Goal: Obtain resource: Download file/media

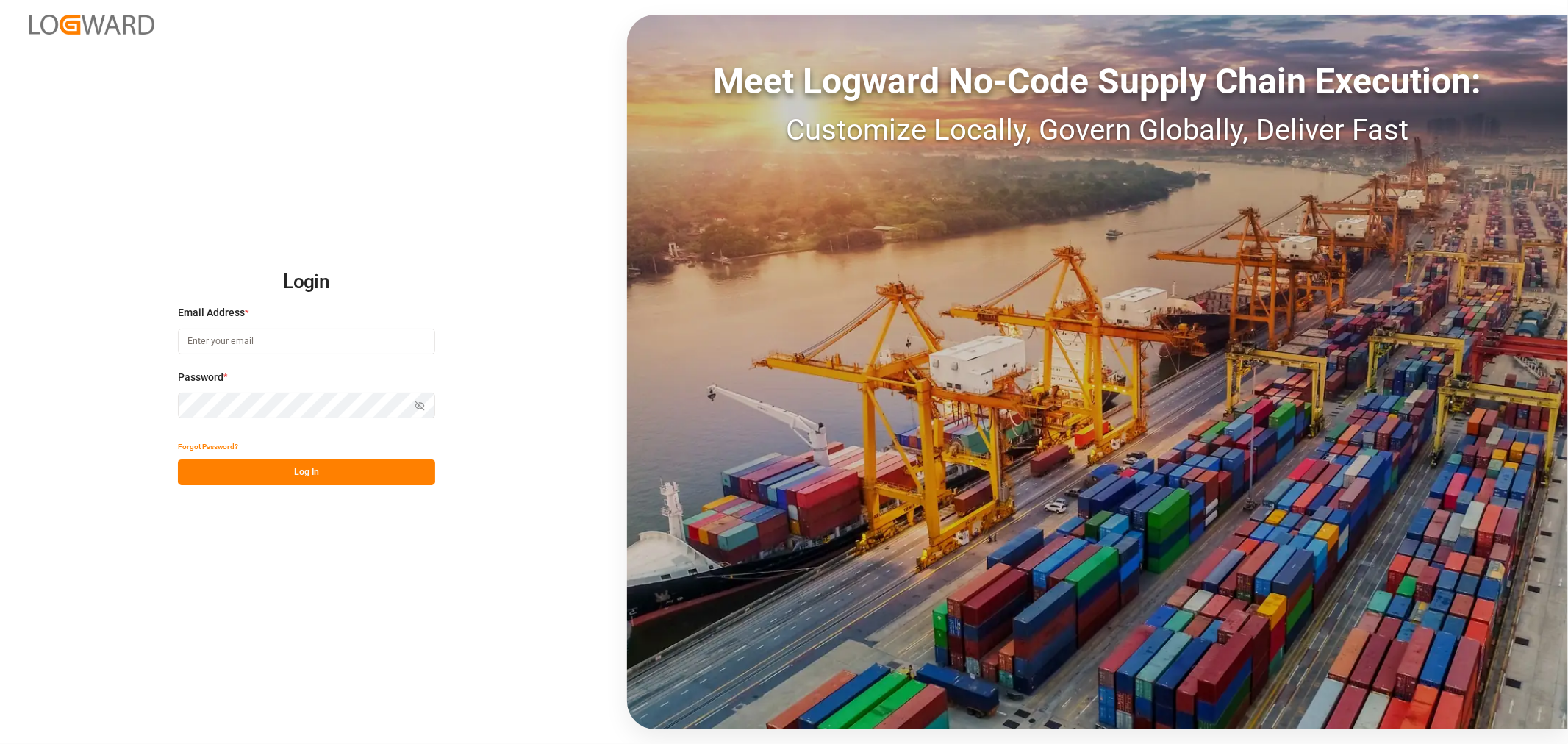
type input "sahar.mosallemi@jamindustries.com"
click at [292, 463] on button "Log In" at bounding box center [306, 472] width 258 height 26
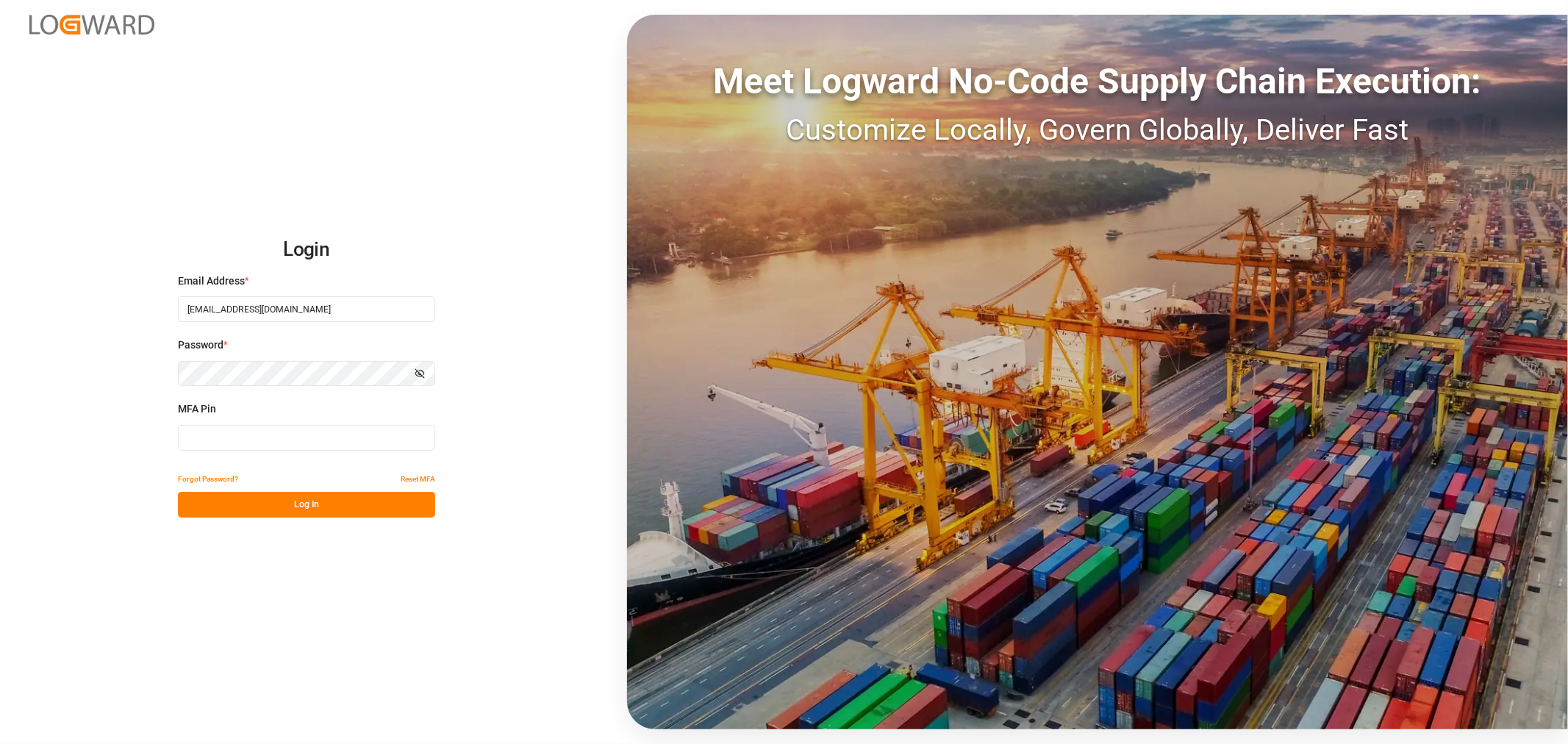
click at [377, 429] on input at bounding box center [306, 437] width 258 height 26
type input "886020"
click at [291, 513] on button "Log In" at bounding box center [306, 504] width 258 height 26
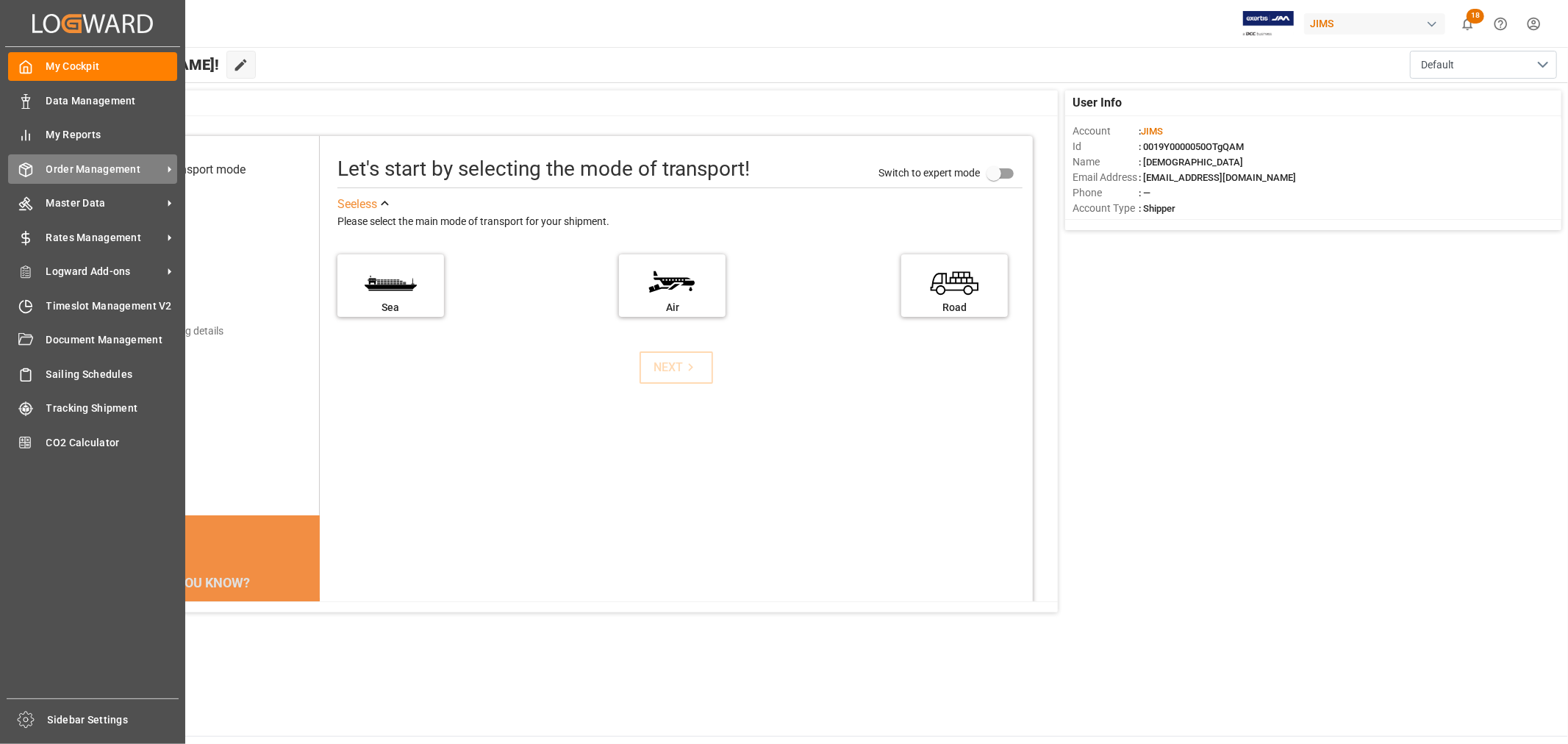
click at [83, 171] on span "Order Management" at bounding box center [104, 169] width 116 height 15
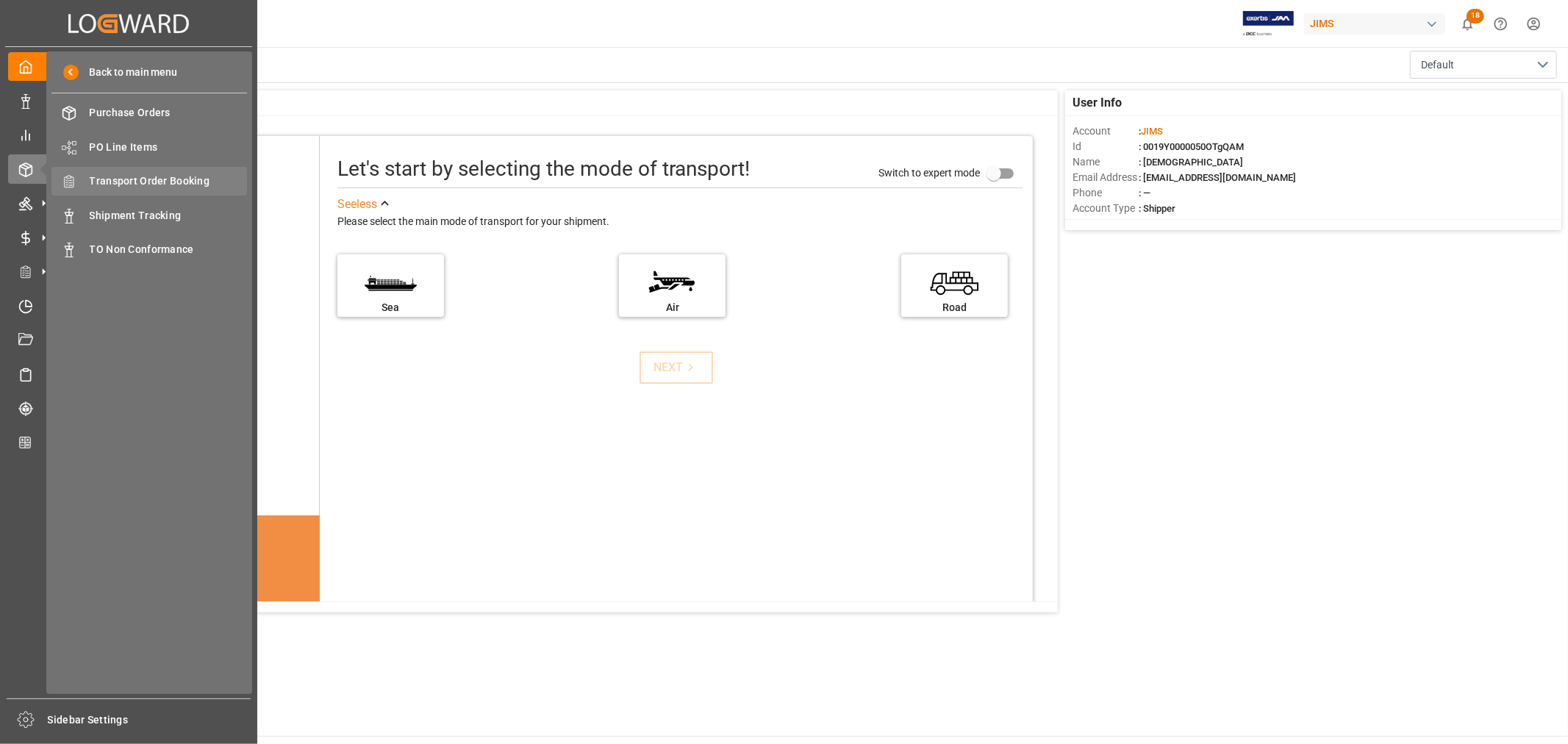
click at [145, 186] on span "Transport Order Booking" at bounding box center [169, 180] width 158 height 15
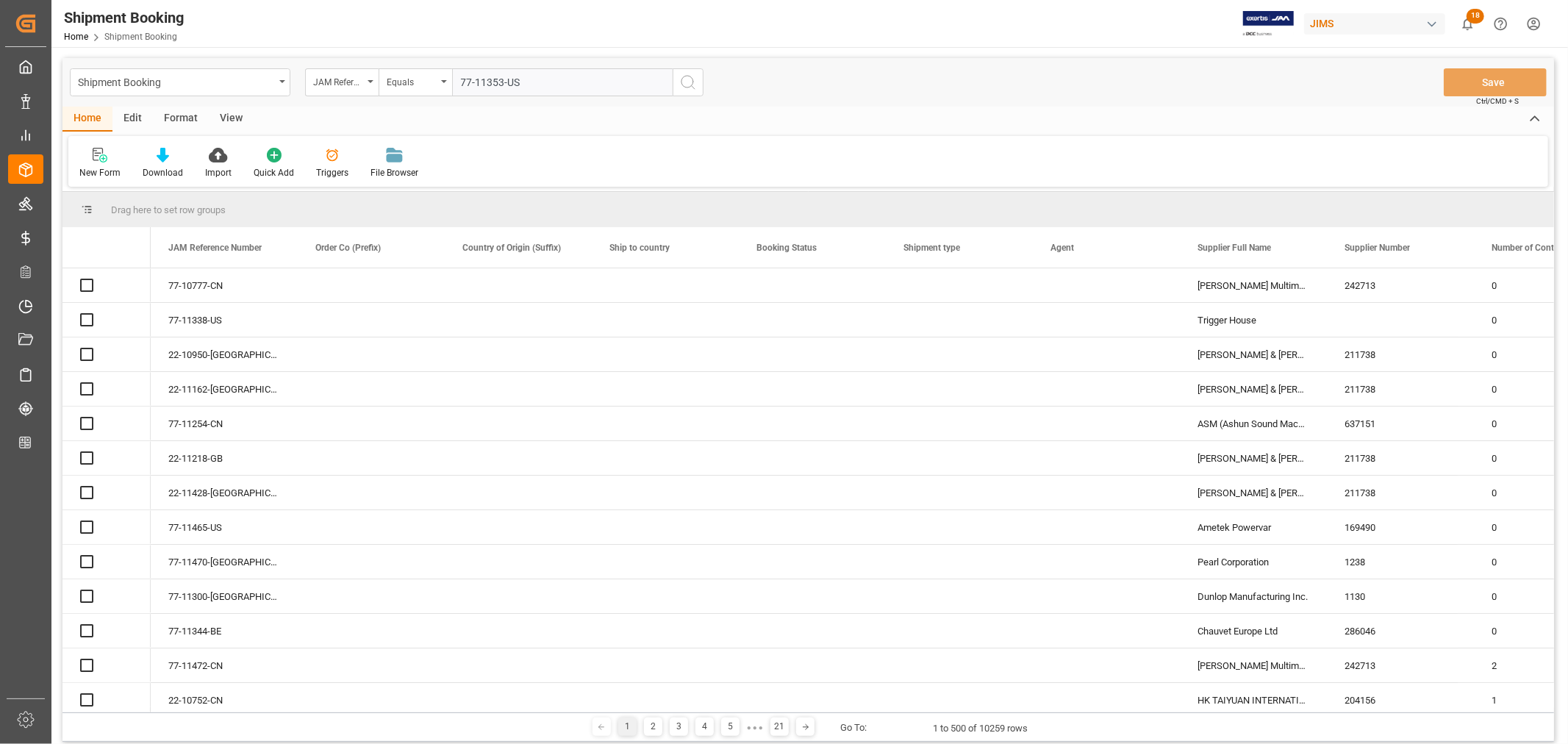
type input "77-11353-US"
click at [689, 83] on icon "search button" at bounding box center [688, 83] width 18 height 18
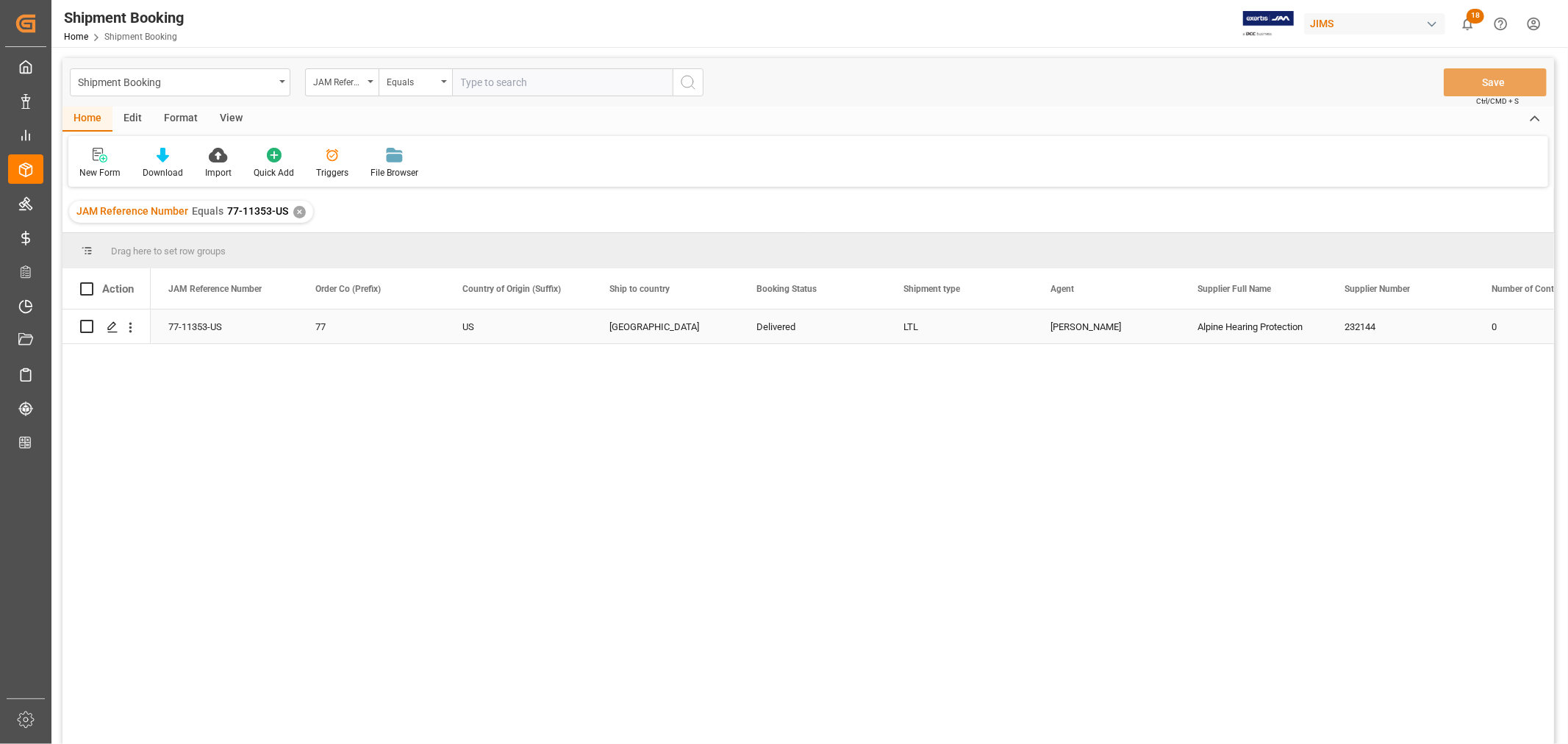
click at [209, 331] on div "77-11353-US" at bounding box center [224, 327] width 147 height 34
click at [1091, 326] on div "Shyamala Mantha" at bounding box center [1107, 328] width 112 height 34
click at [530, 86] on input "text" at bounding box center [563, 82] width 221 height 28
paste input "77-11186-US"
type input "77-11186-US"
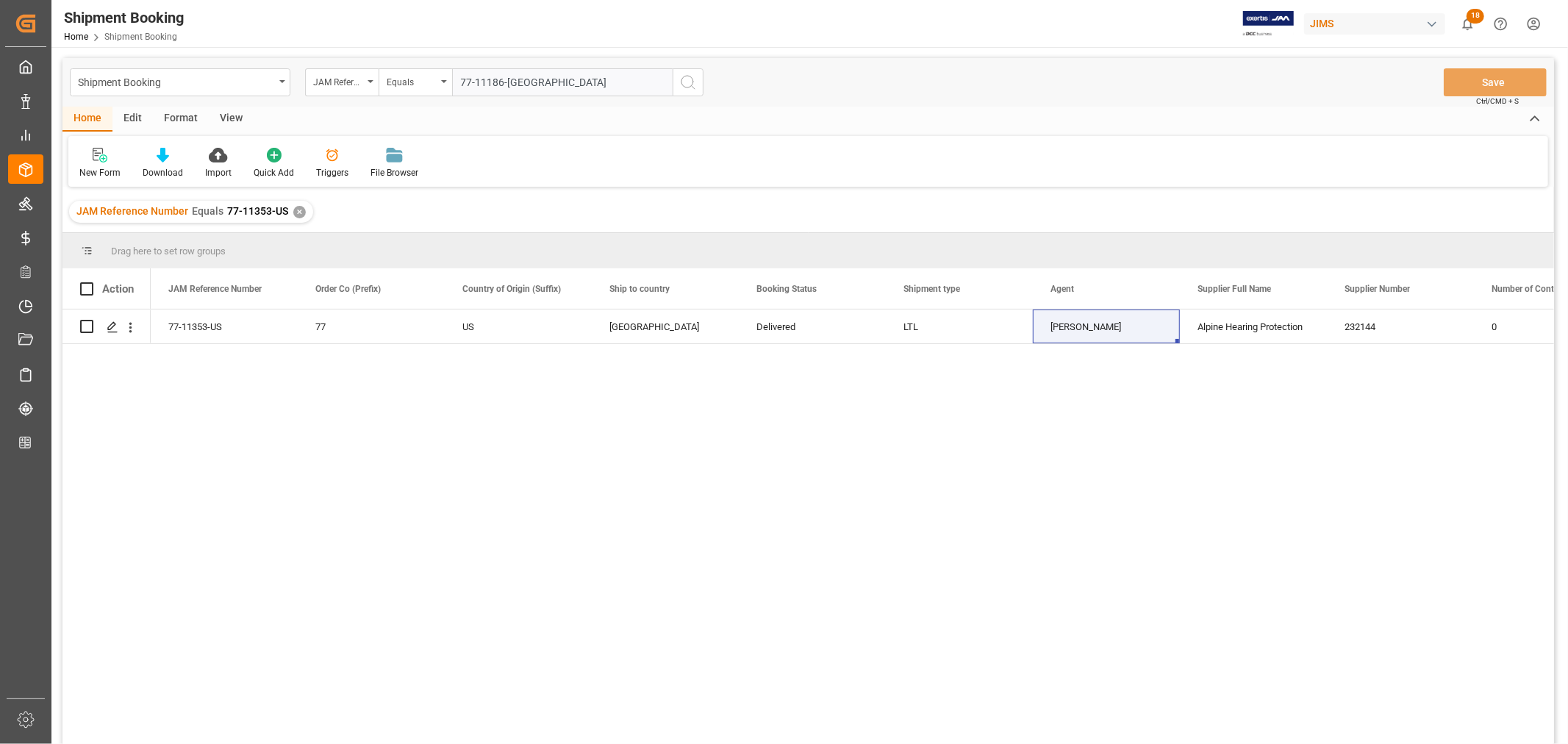
click at [293, 215] on div "✕" at bounding box center [300, 212] width 13 height 13
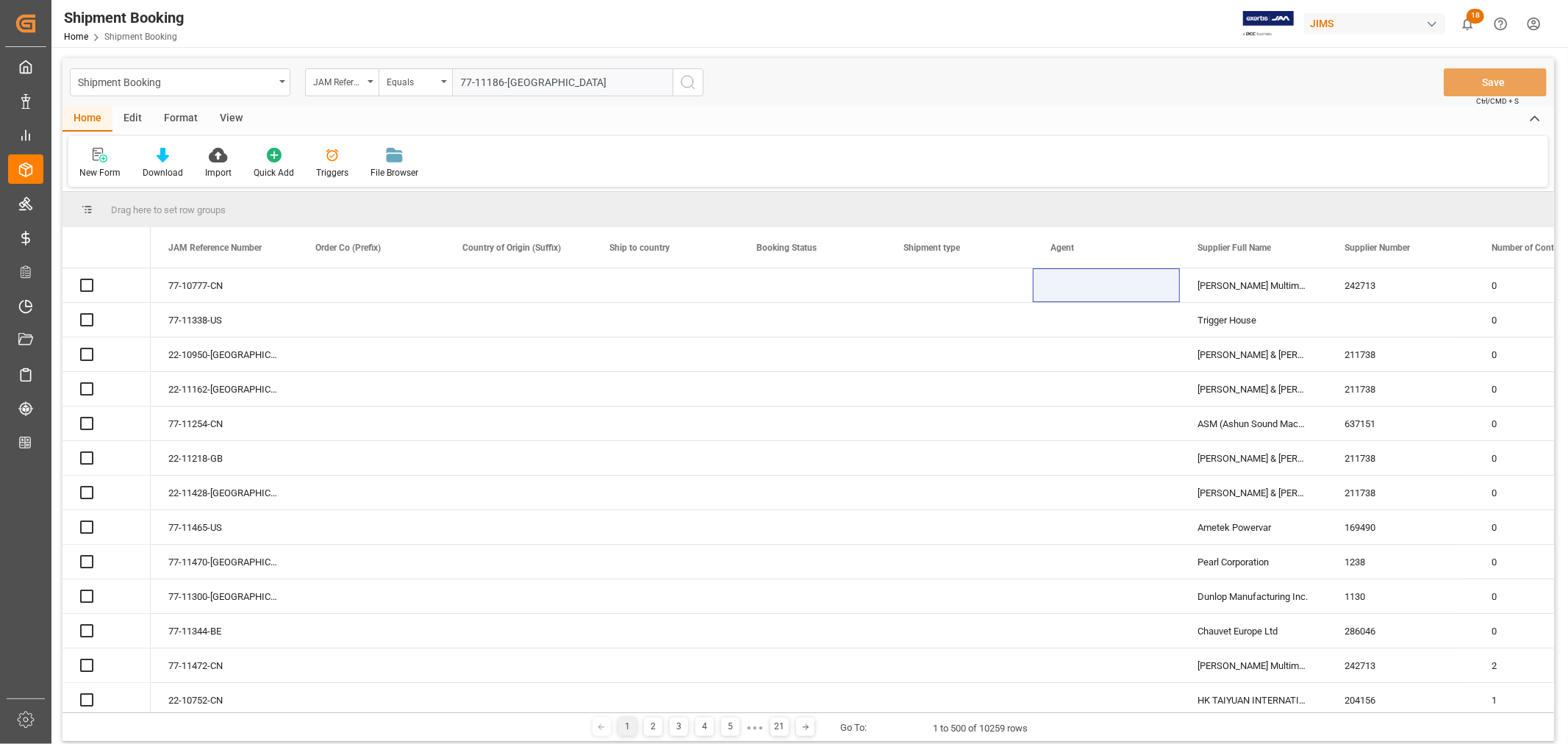
click at [688, 83] on icon "search button" at bounding box center [688, 83] width 18 height 18
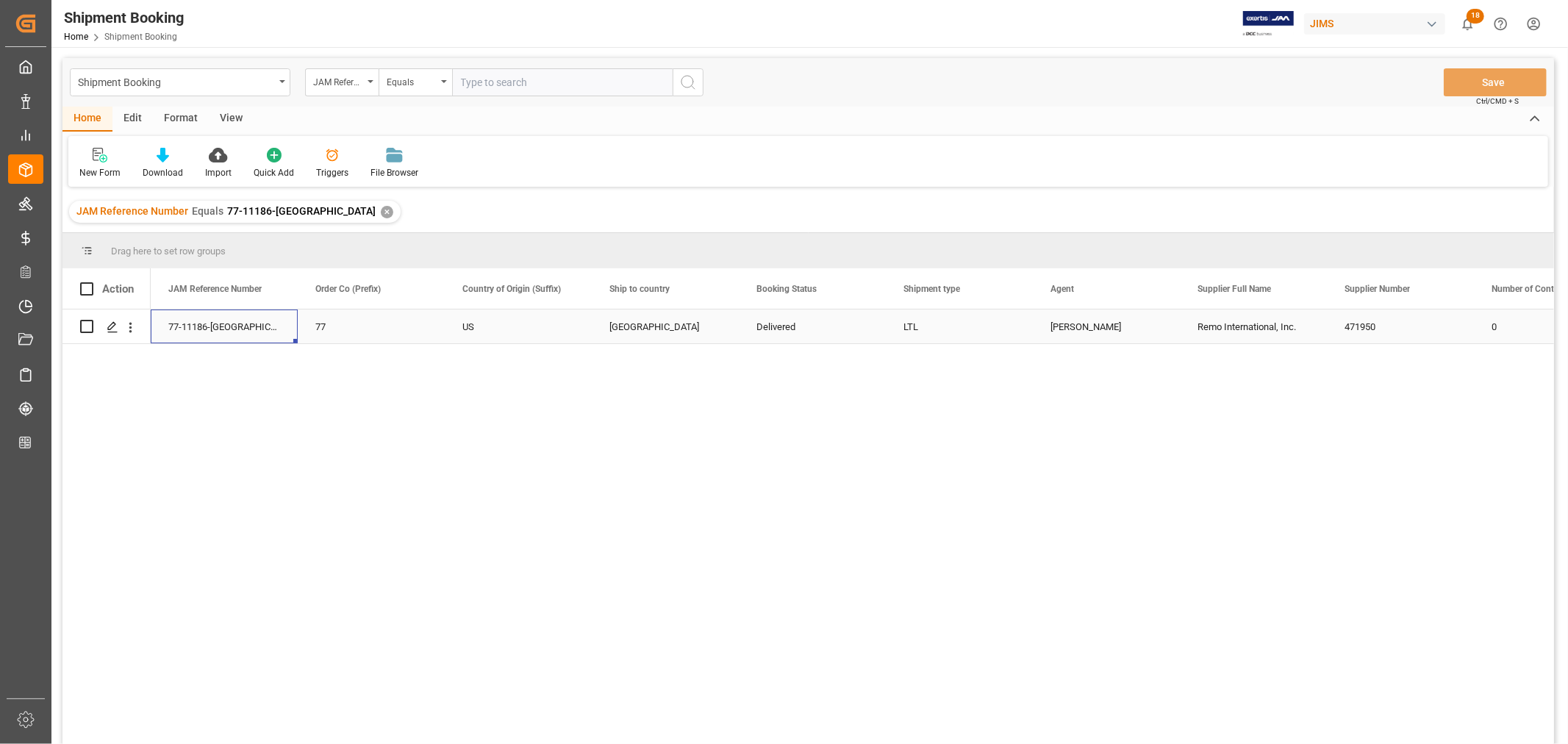
click at [203, 339] on div "77-11186-US" at bounding box center [224, 327] width 147 height 34
click at [1101, 472] on div "77-11186-US 77 US Canada Delivered LTL Manthan Sutaria Remo International, Inc.…" at bounding box center [853, 531] width 1404 height 444
click at [1106, 339] on div "Manthan Sutaria" at bounding box center [1107, 328] width 112 height 34
click at [506, 89] on input "text" at bounding box center [563, 82] width 221 height 28
paste input "77-11273-US"
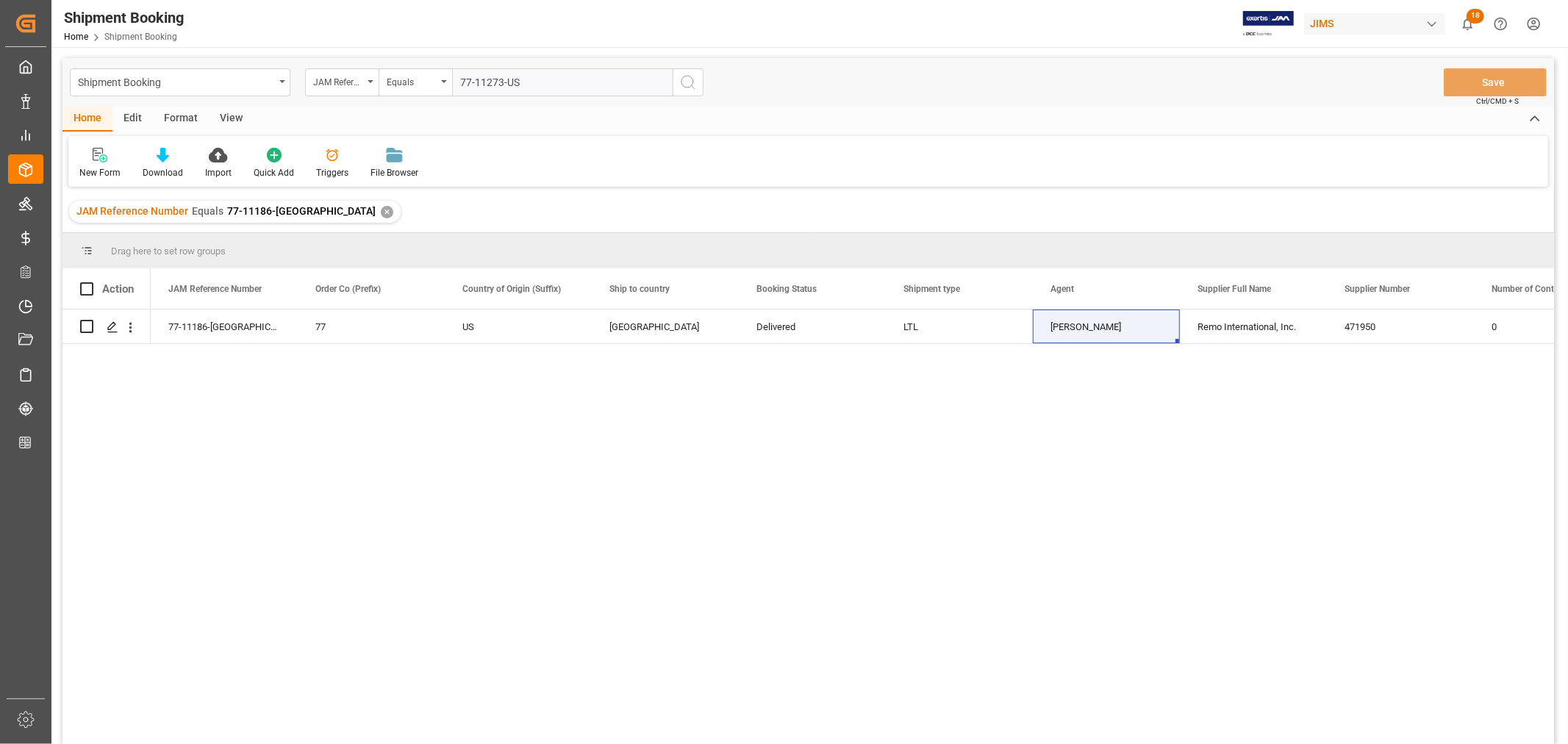
type input "77-11273-US"
click at [381, 212] on div "✕" at bounding box center [387, 212] width 13 height 13
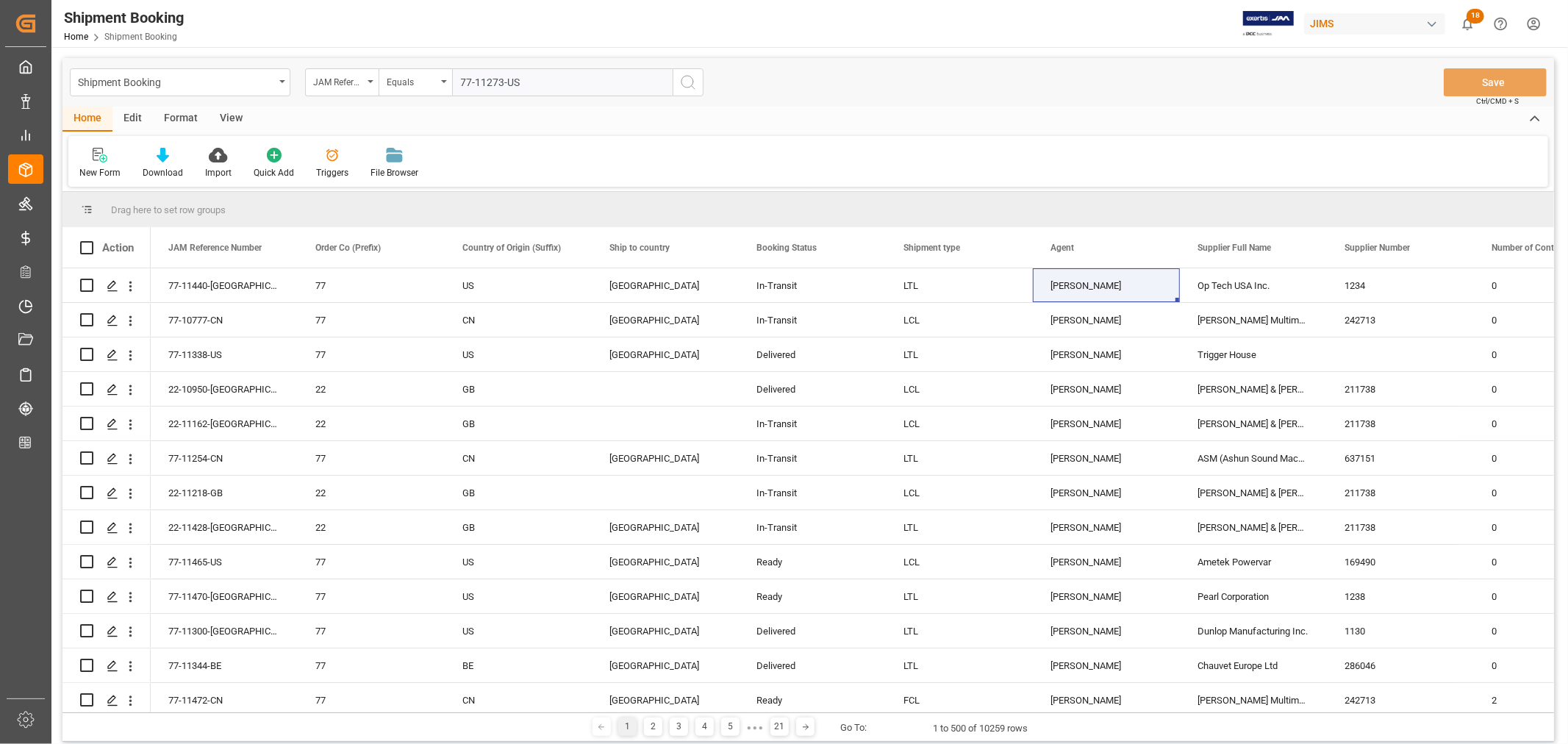
click at [691, 82] on icon "search button" at bounding box center [688, 83] width 18 height 18
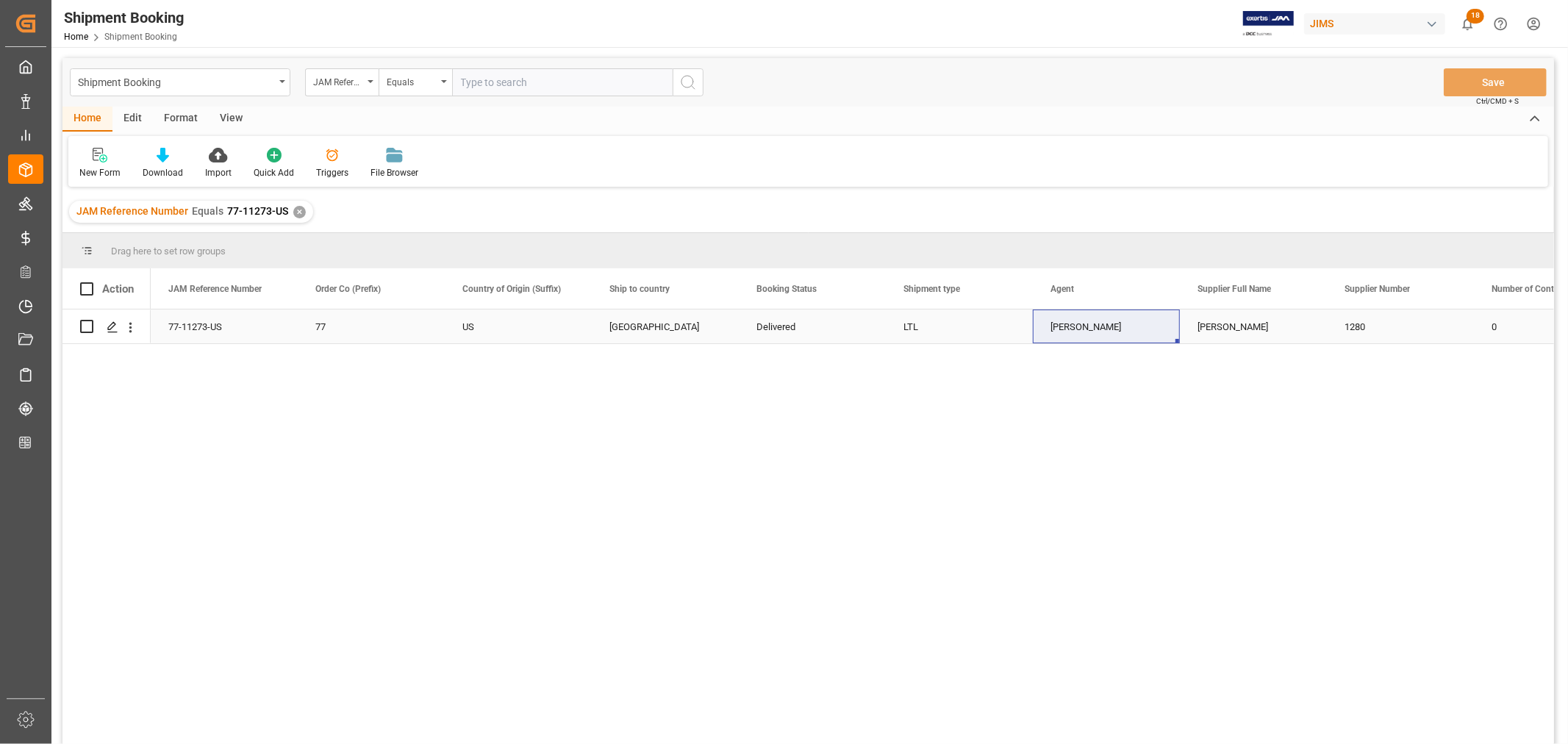
click at [1143, 325] on div "Manthan Sutaria" at bounding box center [1107, 328] width 112 height 34
click at [501, 75] on input "text" at bounding box center [563, 82] width 221 height 28
paste input "77-11231-US"
type input "77-11231-US"
click at [293, 214] on div "✕" at bounding box center [300, 212] width 13 height 13
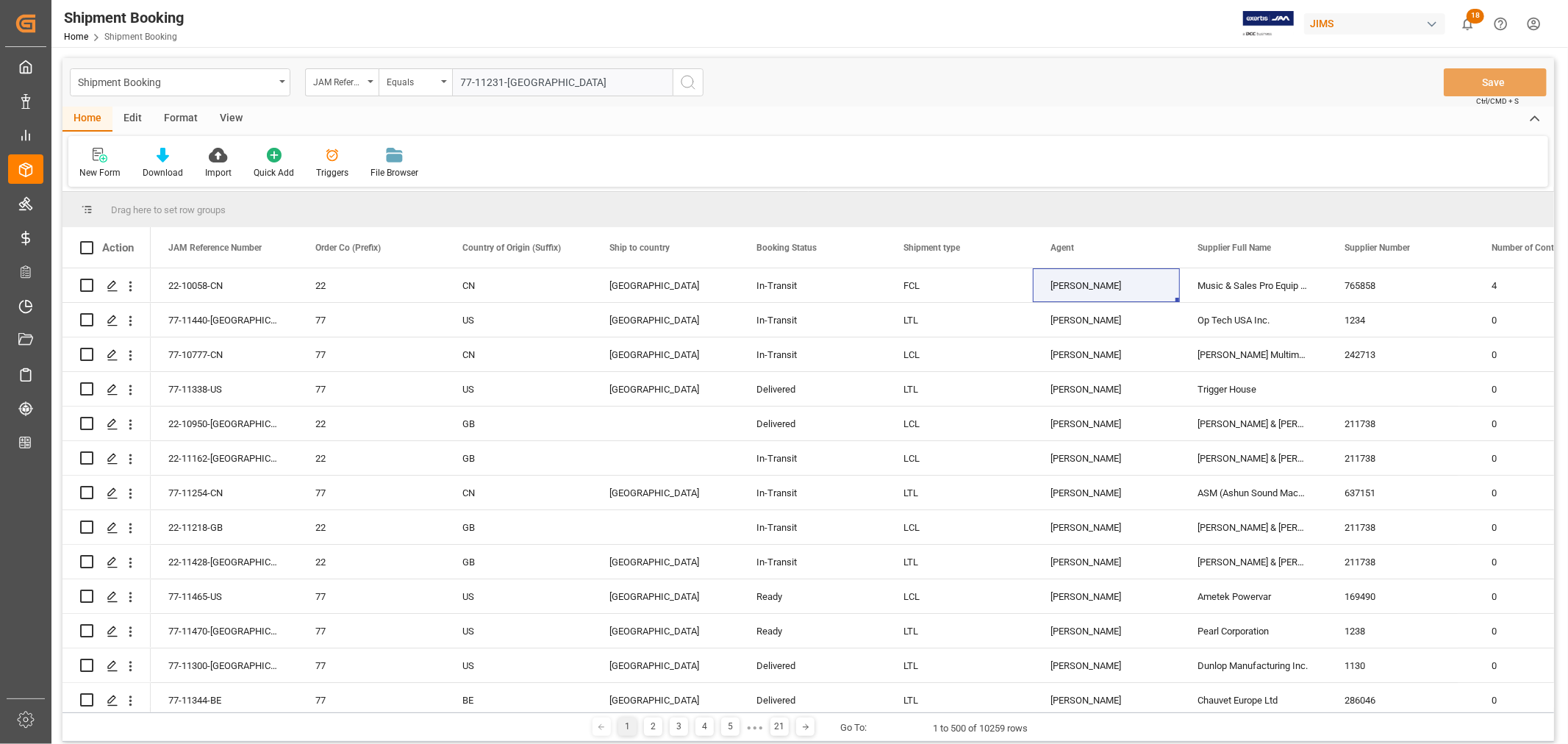
click at [681, 82] on icon "search button" at bounding box center [688, 83] width 18 height 18
click at [688, 83] on icon "search button" at bounding box center [688, 83] width 18 height 18
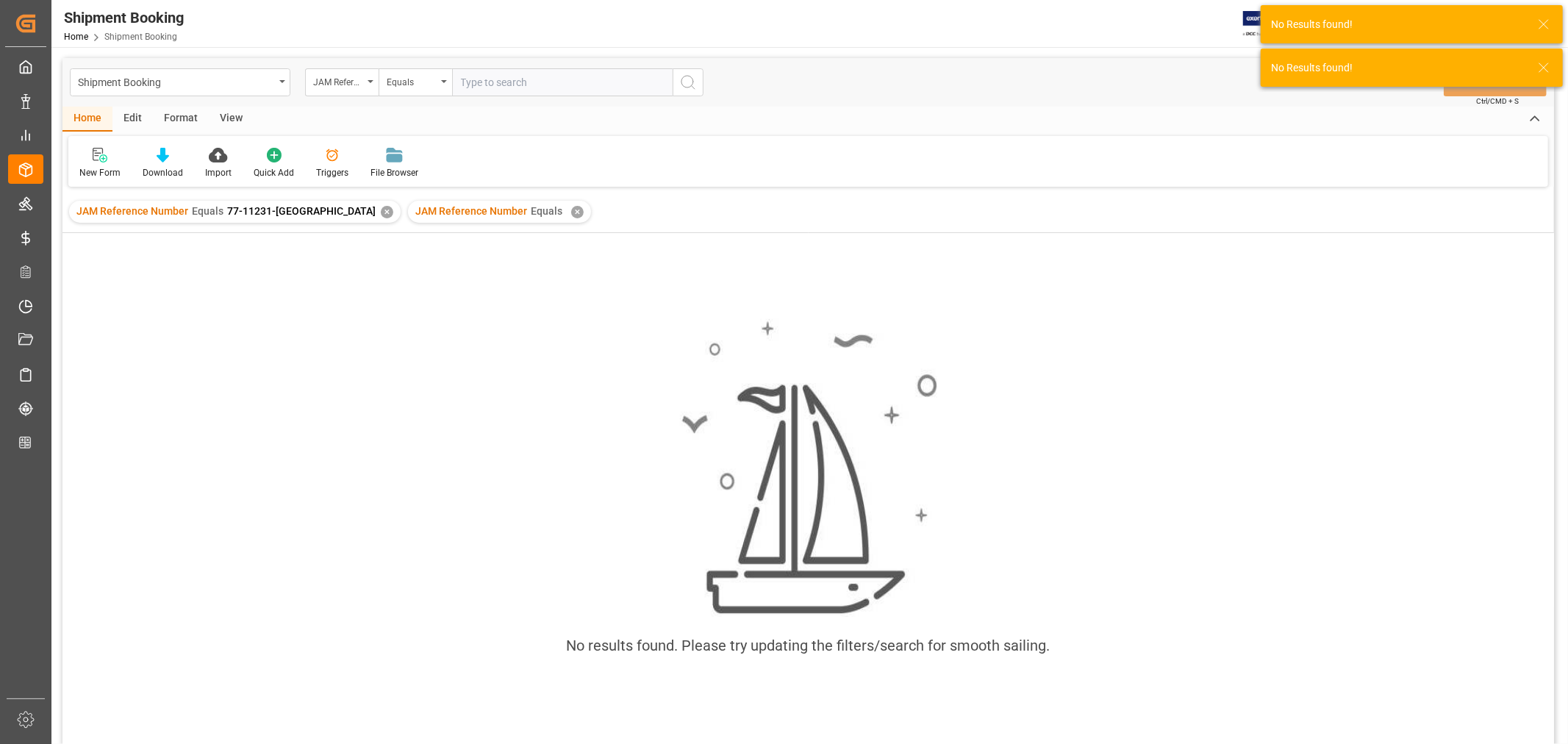
click at [571, 206] on div "✕" at bounding box center [577, 212] width 13 height 13
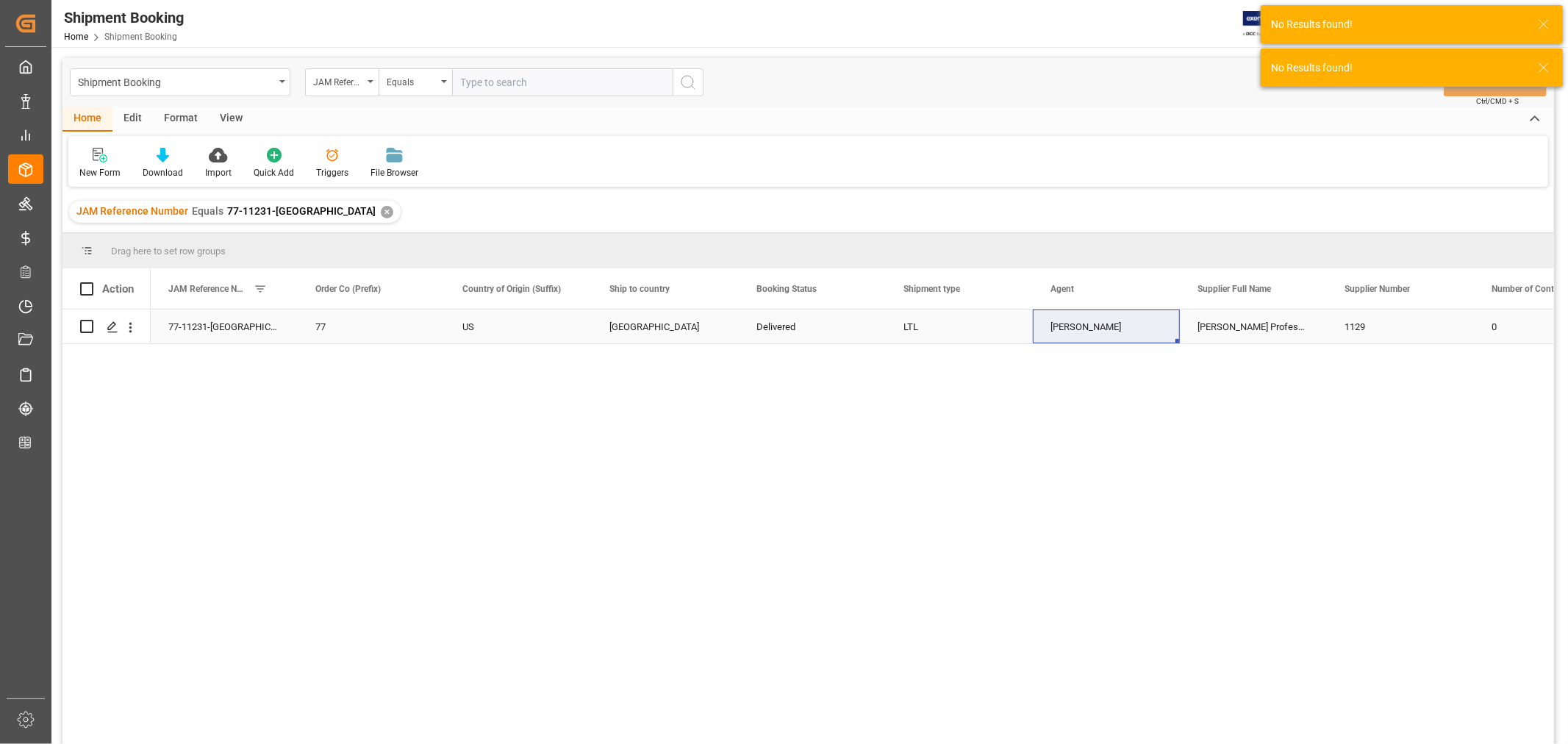
click at [1101, 331] on div "JangGyu Kim" at bounding box center [1107, 328] width 112 height 34
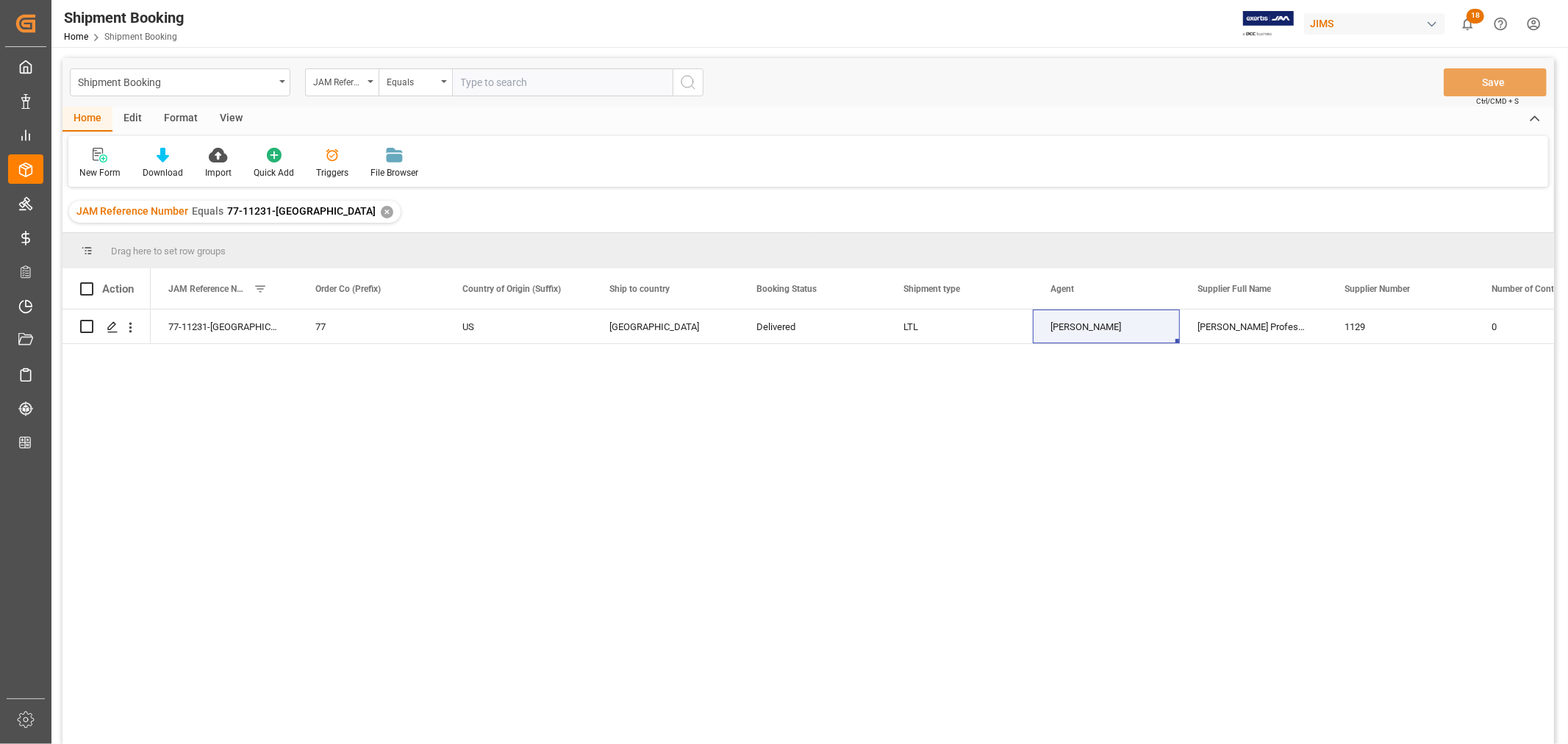
click at [561, 69] on input "text" at bounding box center [563, 82] width 221 height 28
paste input "77-10284-CN"
type input "77-10284-CN"
click at [381, 214] on div "✕" at bounding box center [387, 212] width 13 height 13
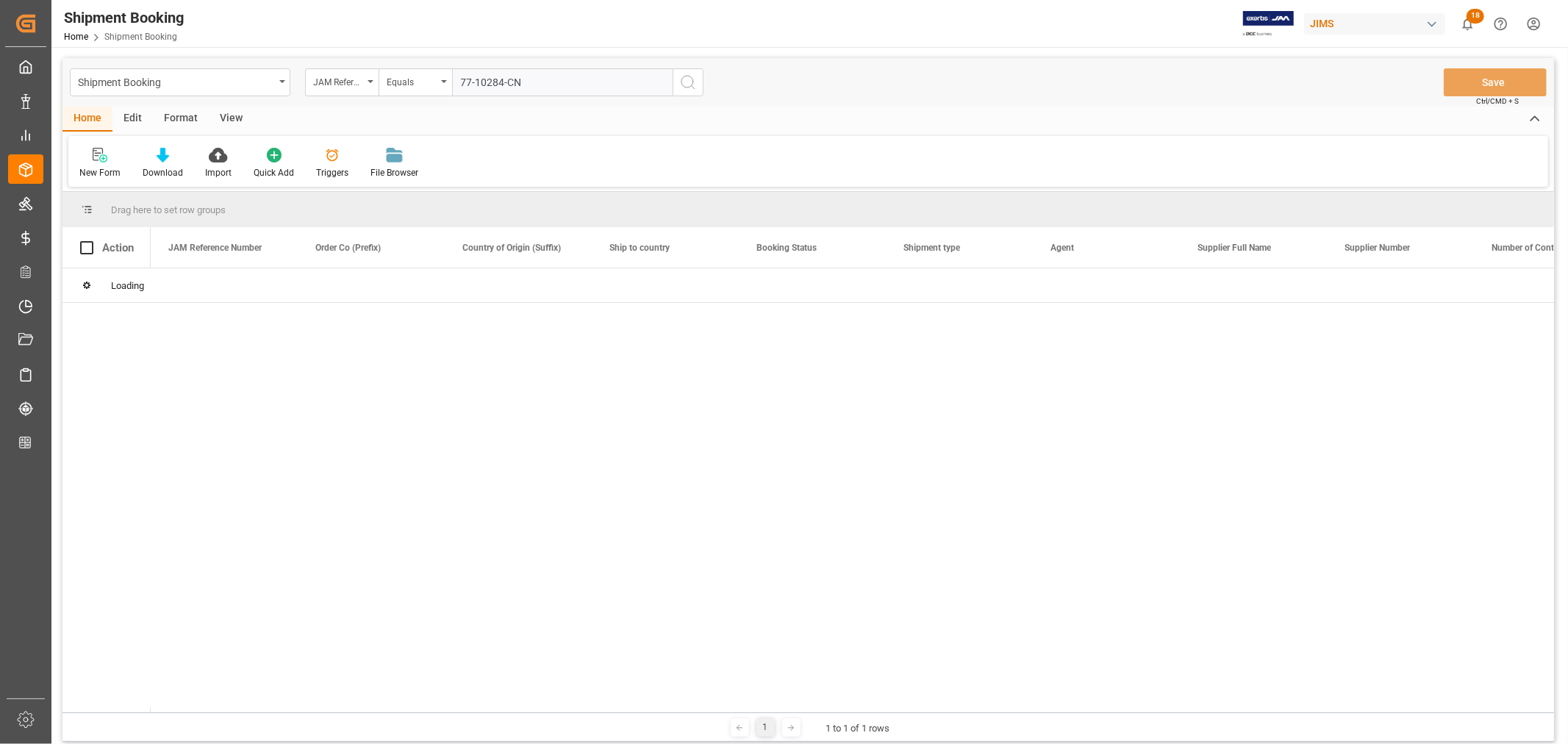
click at [689, 81] on icon "search button" at bounding box center [688, 83] width 18 height 18
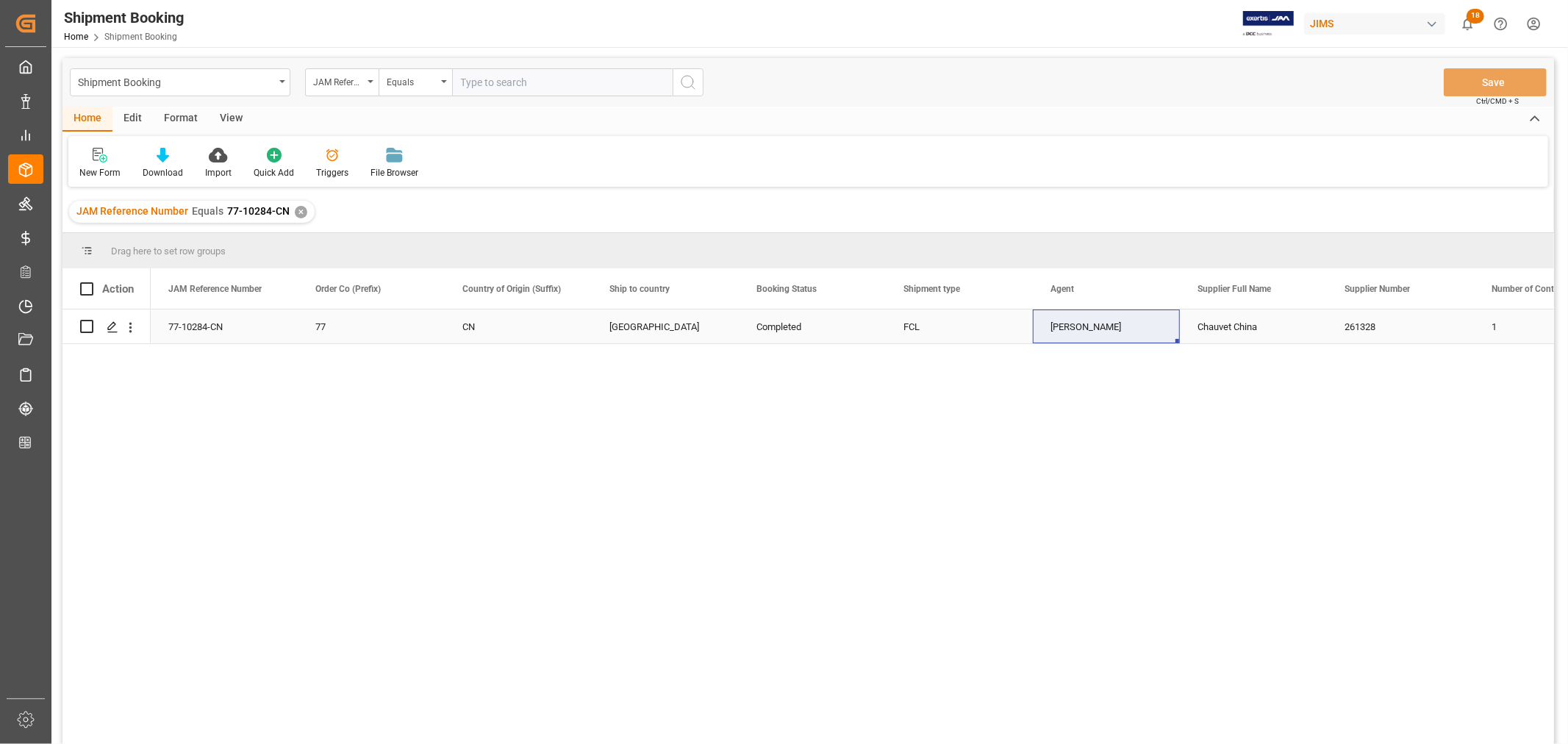
click at [1105, 326] on div "Daniel Sokolyk" at bounding box center [1107, 328] width 112 height 34
click at [520, 83] on input "text" at bounding box center [563, 82] width 221 height 28
paste input "77-10425-CN"
type input "77-10425-CN"
click at [299, 215] on div "✕" at bounding box center [301, 212] width 13 height 13
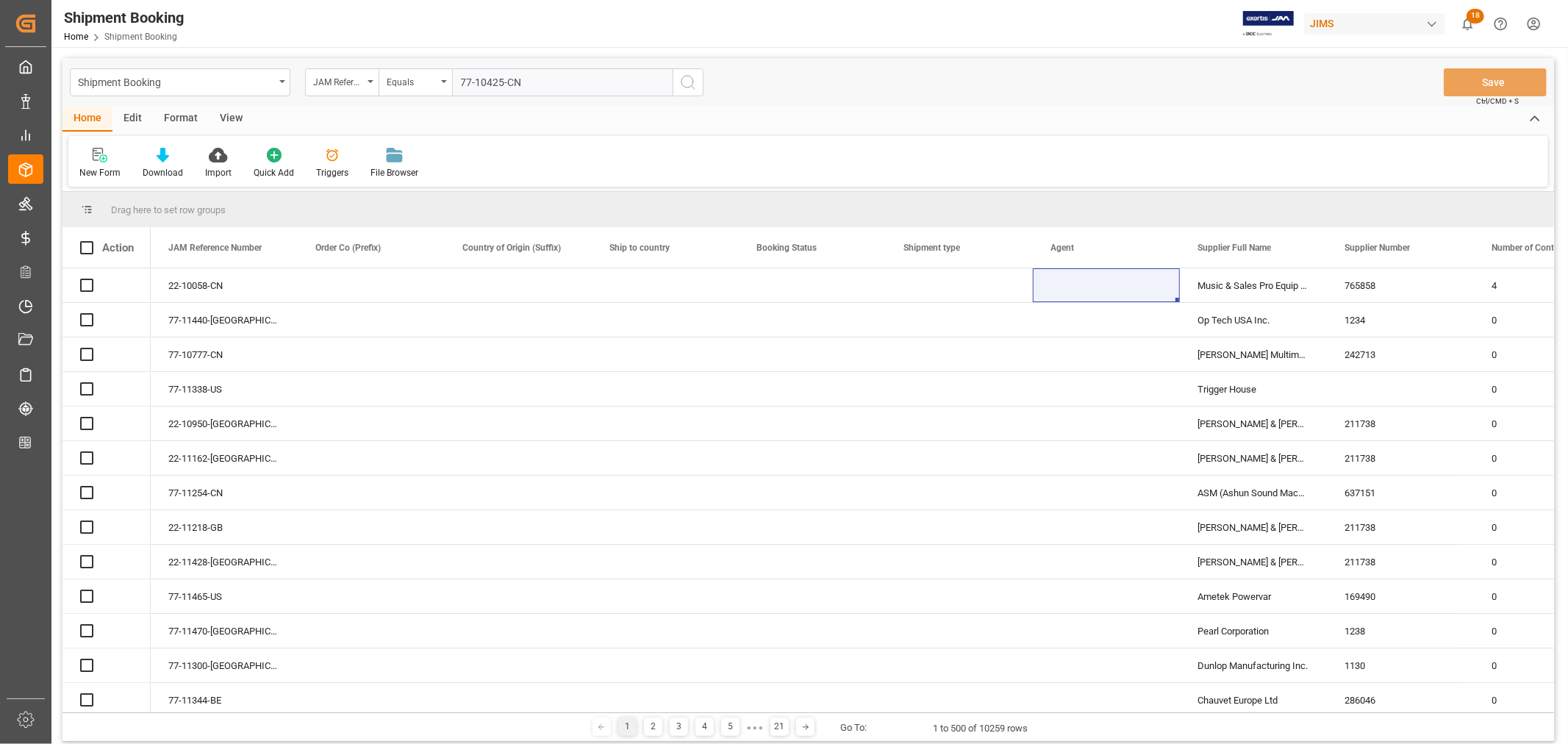
click at [681, 79] on icon "search button" at bounding box center [688, 83] width 18 height 18
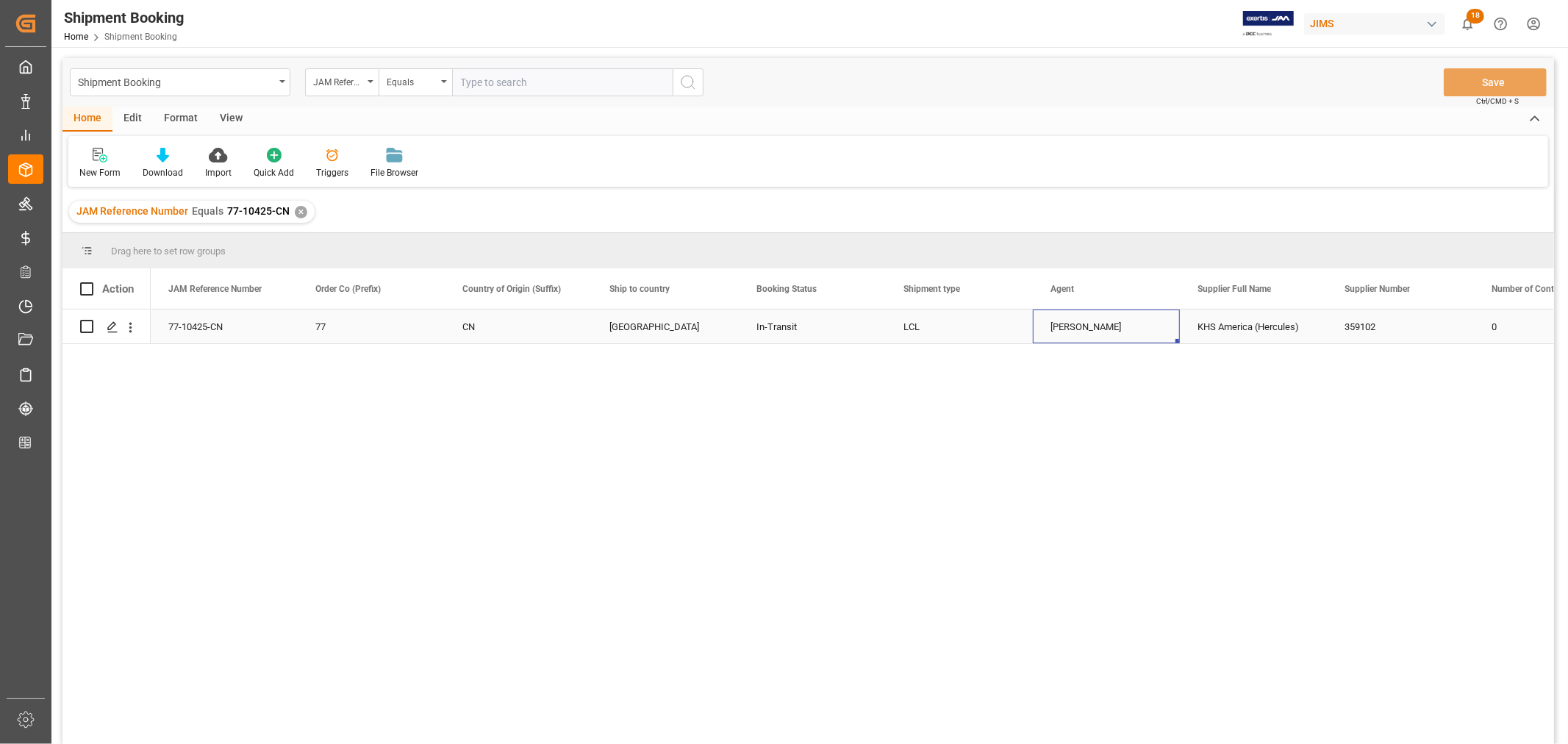
click at [1079, 331] on div "Manthan Sutaria" at bounding box center [1107, 328] width 112 height 34
drag, startPoint x: 574, startPoint y: 77, endPoint x: 543, endPoint y: 84, distance: 31.8
click at [574, 76] on input "text" at bounding box center [563, 82] width 221 height 28
paste input "77-11295-US"
type input "77-11295-US"
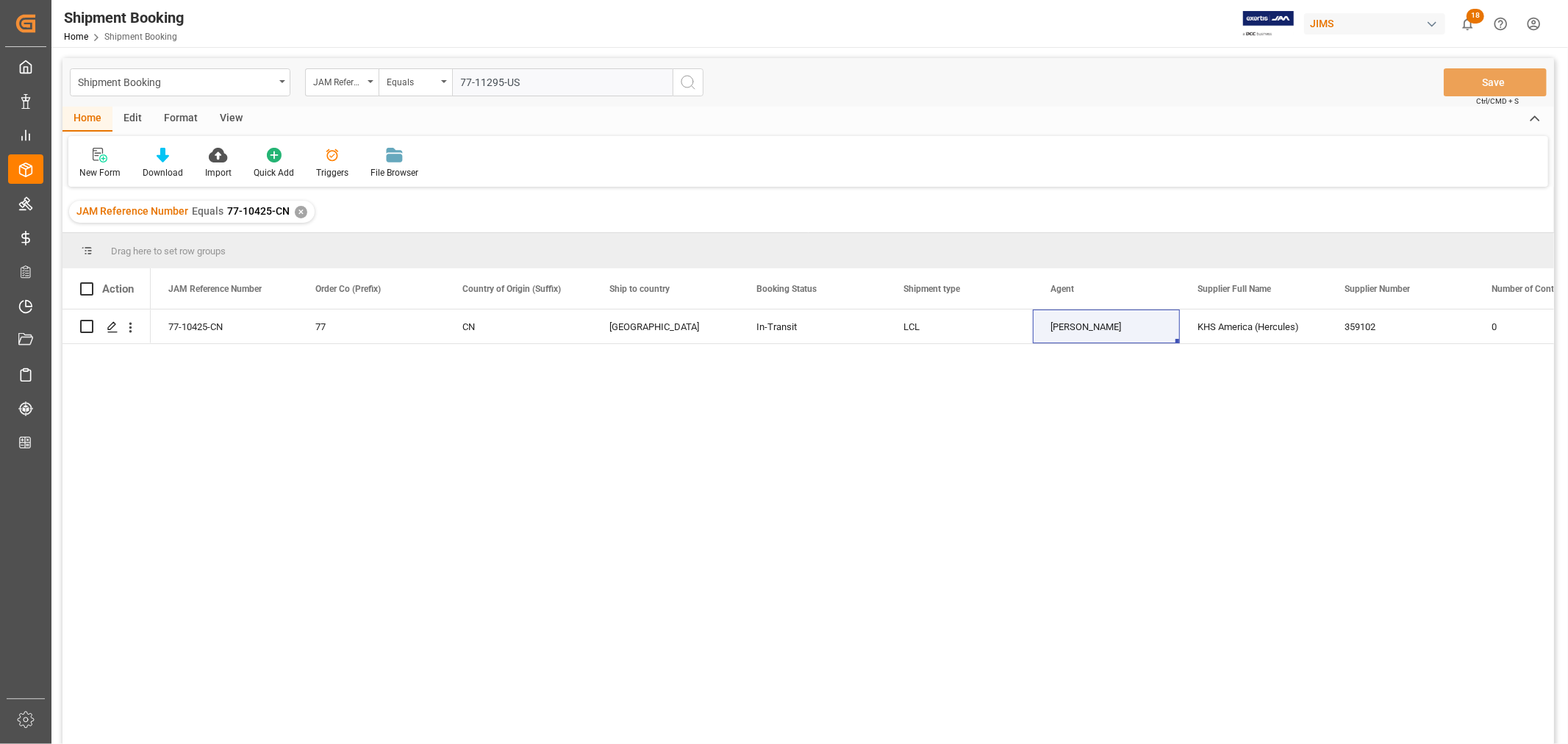
click at [302, 210] on div "✕" at bounding box center [301, 212] width 13 height 13
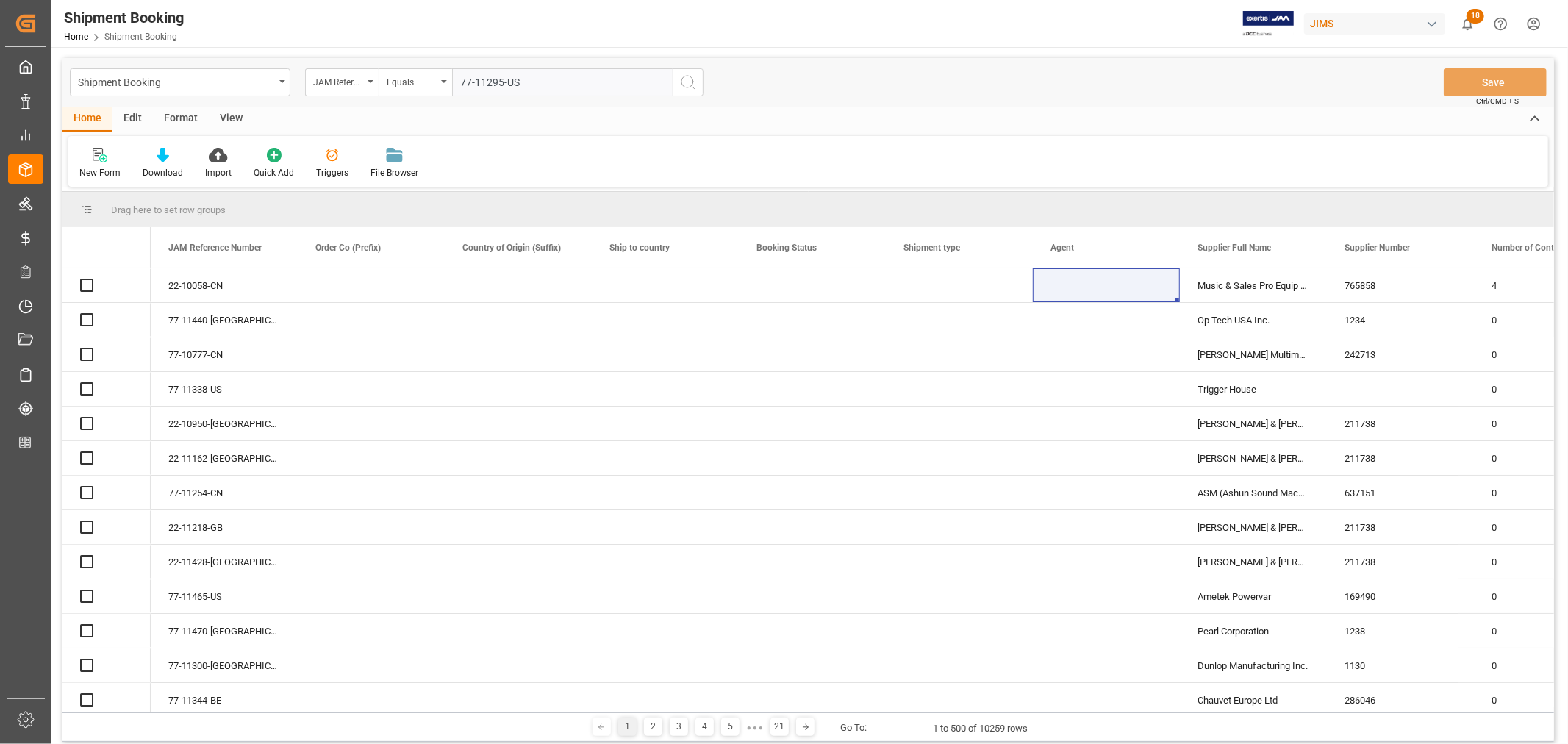
click at [689, 83] on icon "search button" at bounding box center [688, 83] width 18 height 18
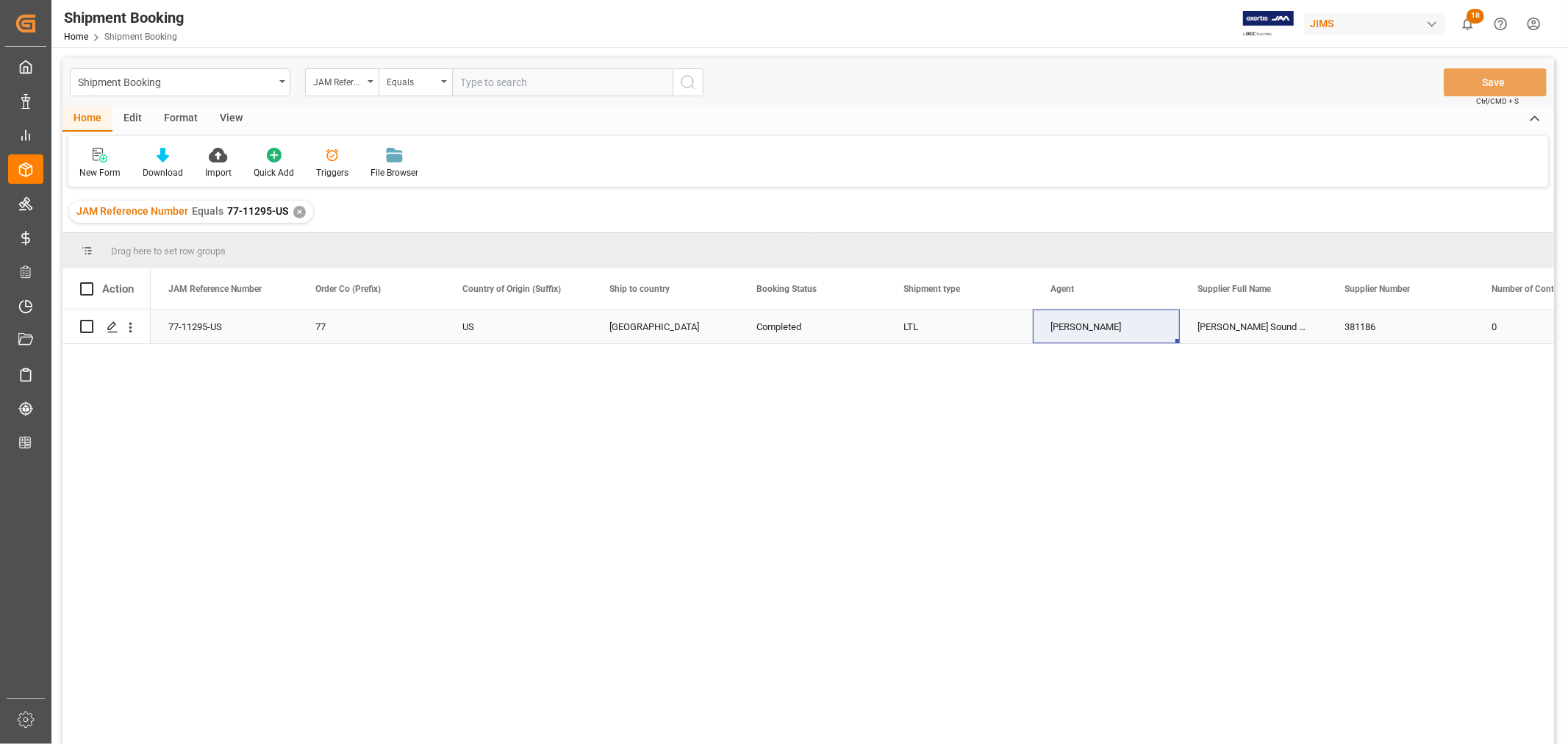
click at [1089, 331] on div "Daniel Sokolyk" at bounding box center [1107, 328] width 112 height 34
click at [542, 81] on input "text" at bounding box center [563, 82] width 221 height 28
paste input "77-11297-US"
type input "77-11297-US"
click at [299, 214] on div "✕" at bounding box center [300, 212] width 13 height 13
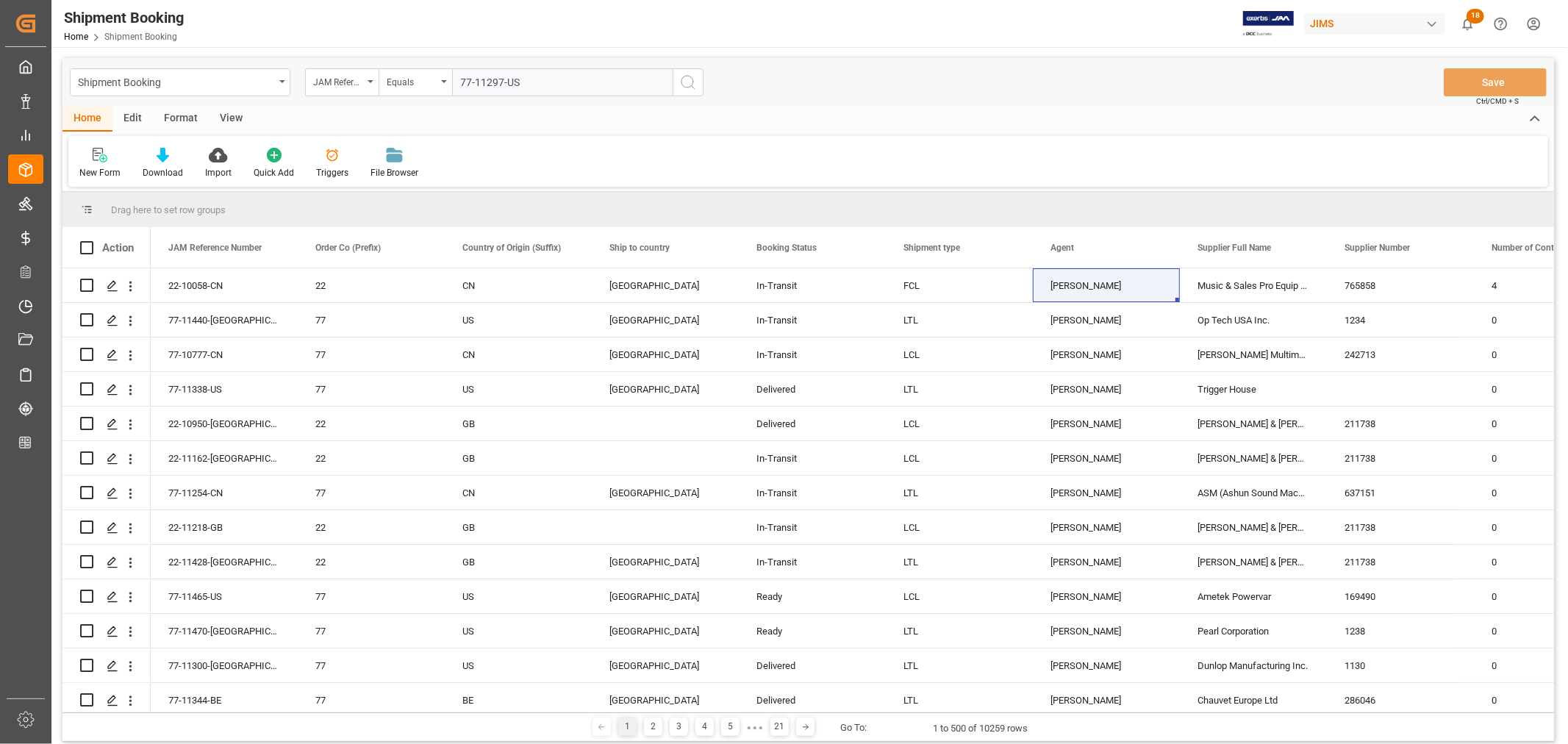
click at [688, 81] on icon "search button" at bounding box center [688, 83] width 18 height 18
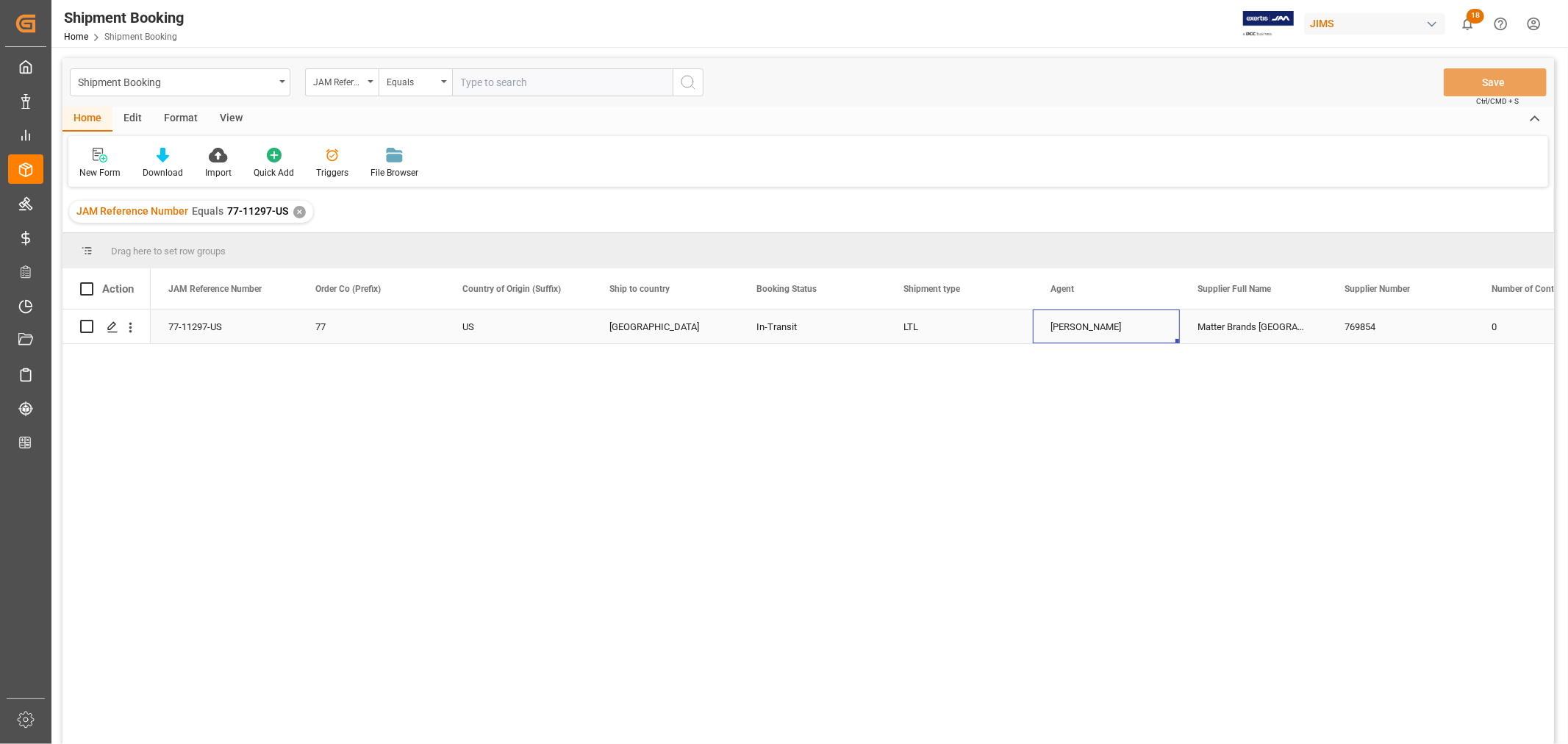
click at [1068, 332] on div "HuiXin Gao" at bounding box center [1107, 328] width 112 height 34
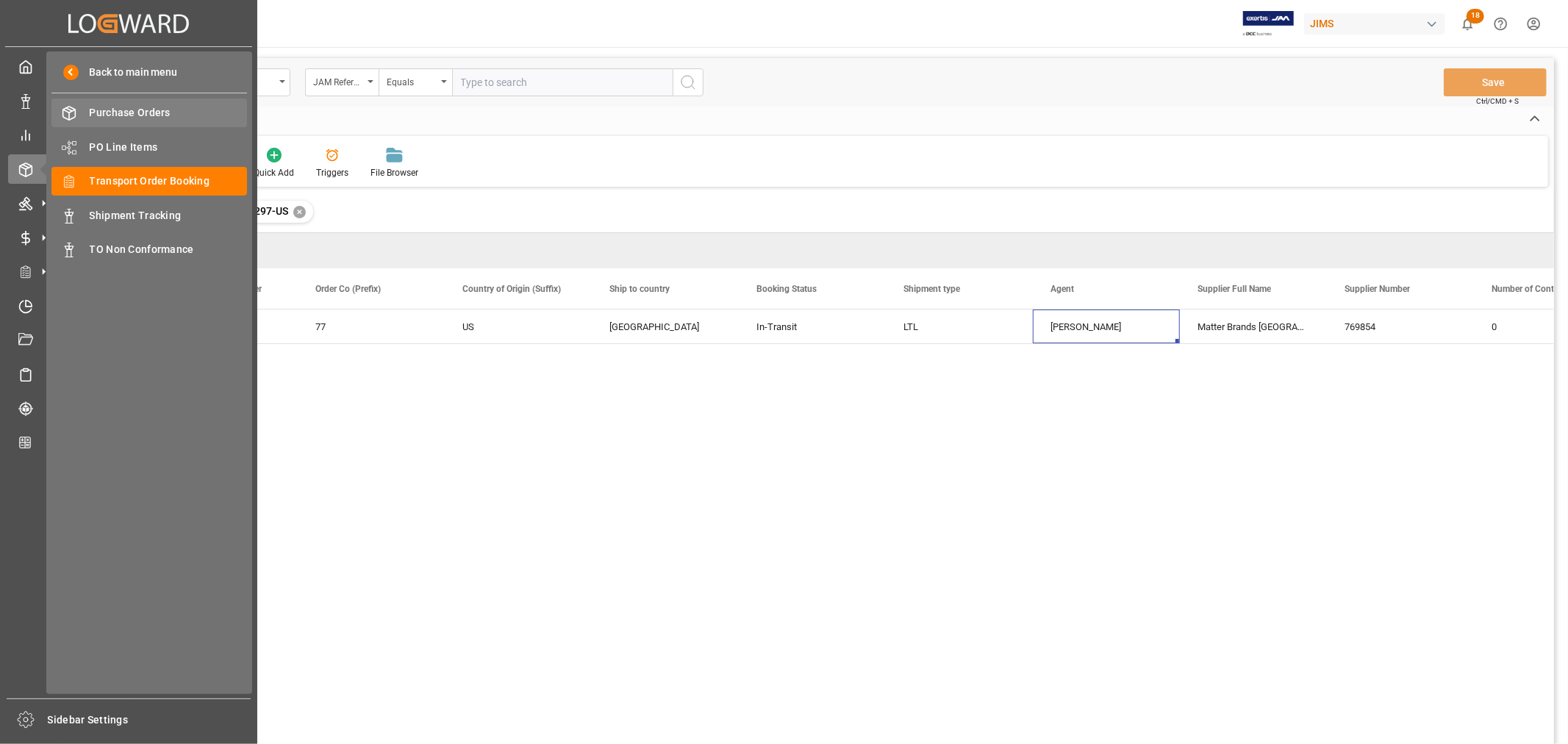
click at [153, 107] on span "Purchase Orders" at bounding box center [169, 112] width 158 height 15
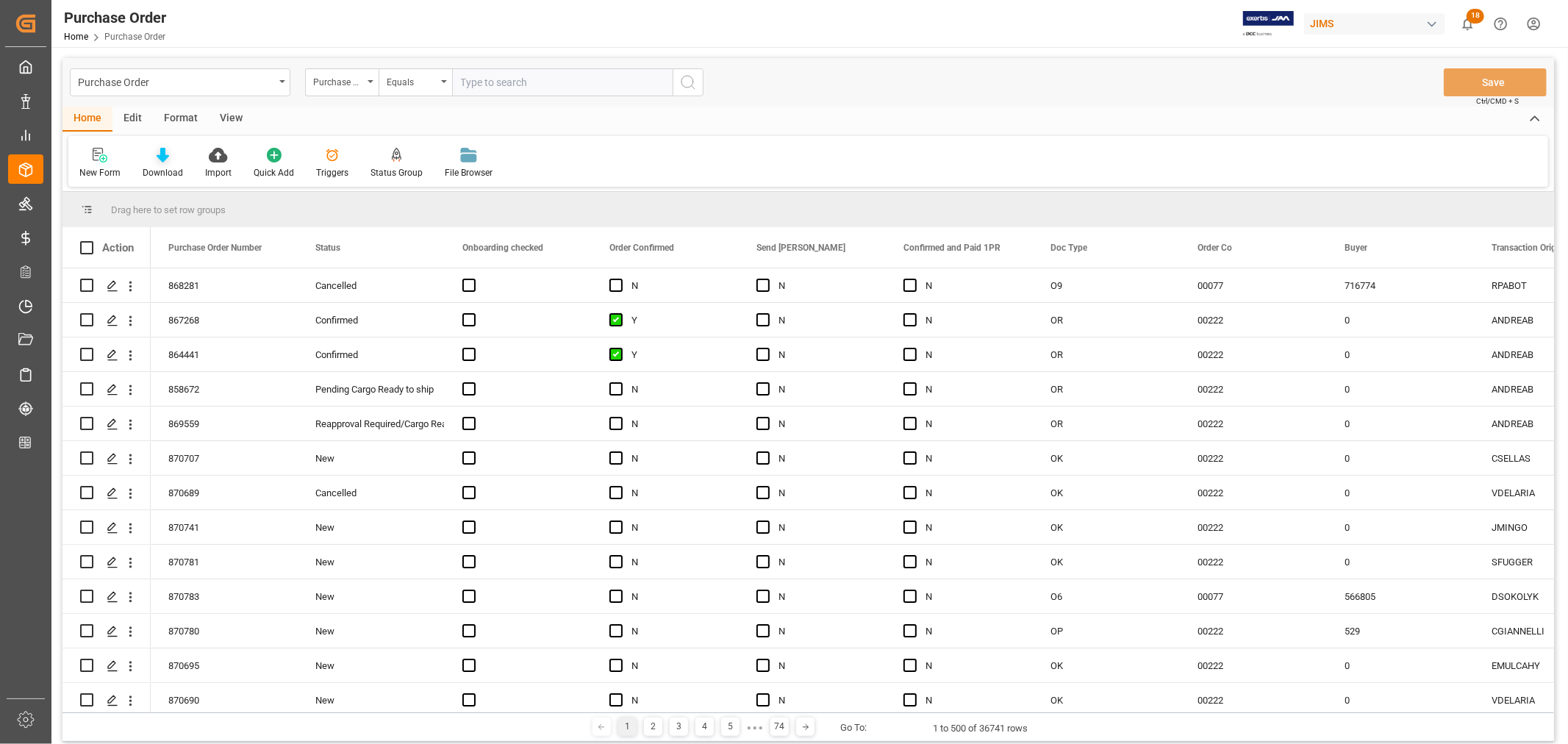
click at [164, 166] on div "Download" at bounding box center [162, 172] width 40 height 13
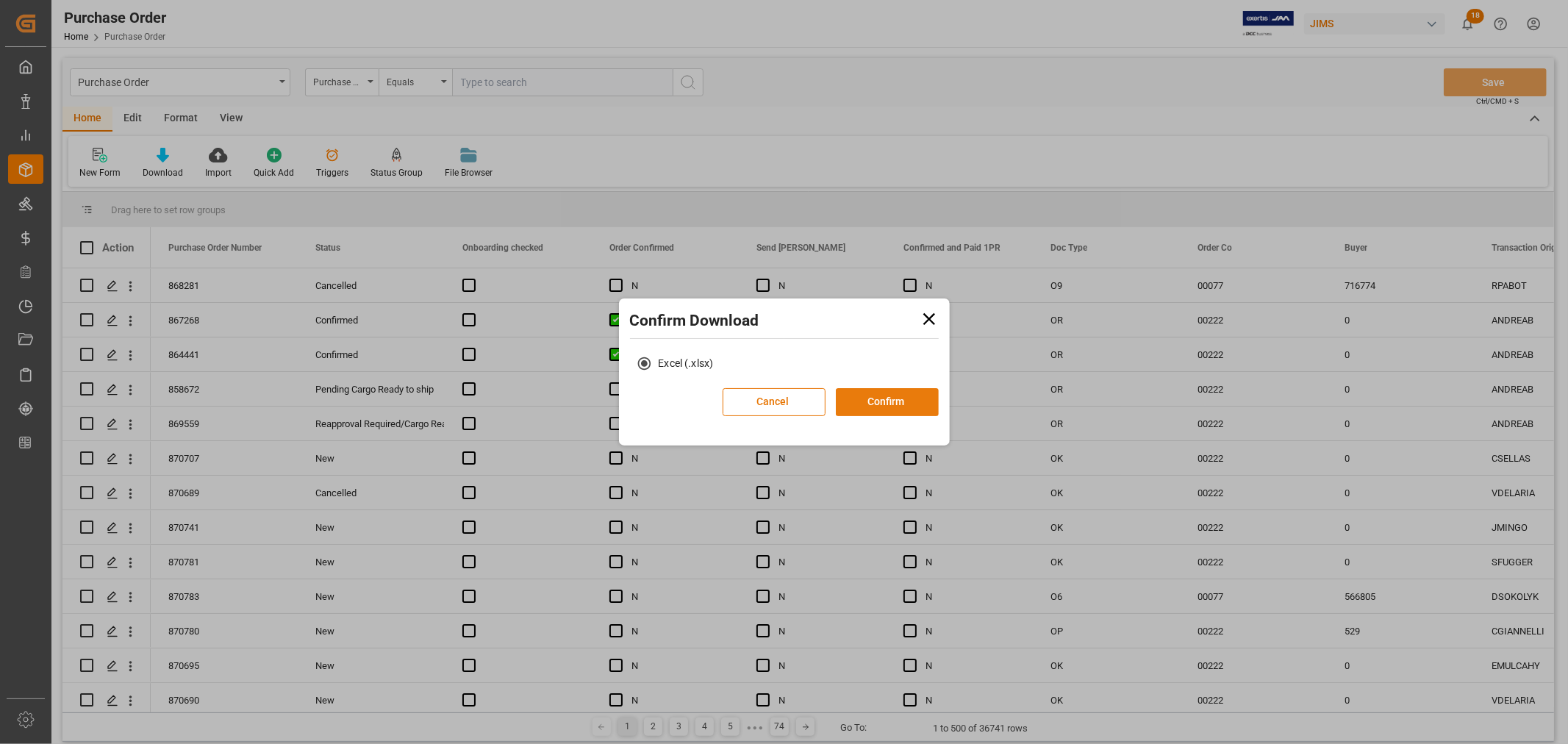
click at [902, 400] on button "Confirm" at bounding box center [887, 402] width 103 height 28
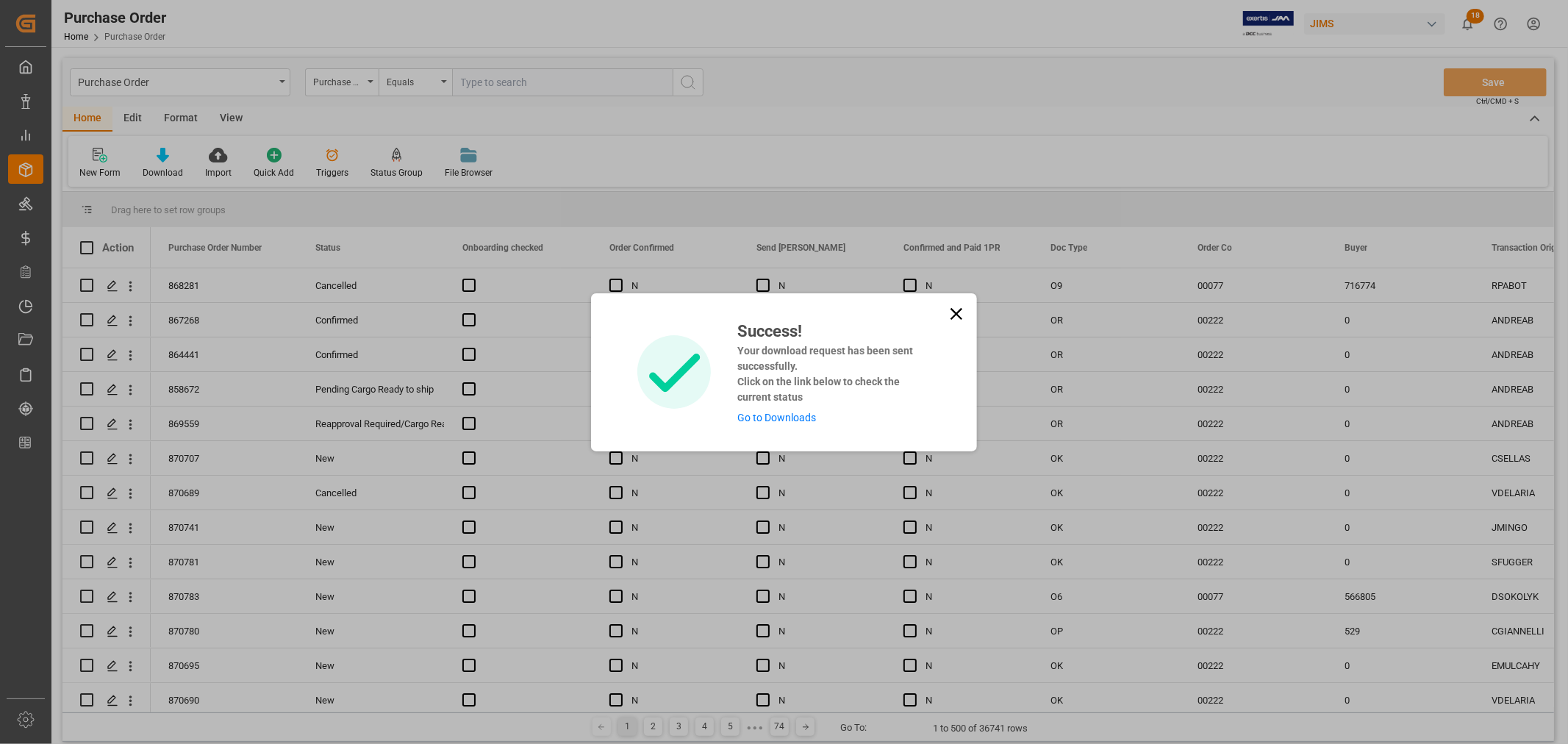
click at [797, 419] on link "Go to Downloads" at bounding box center [777, 417] width 79 height 12
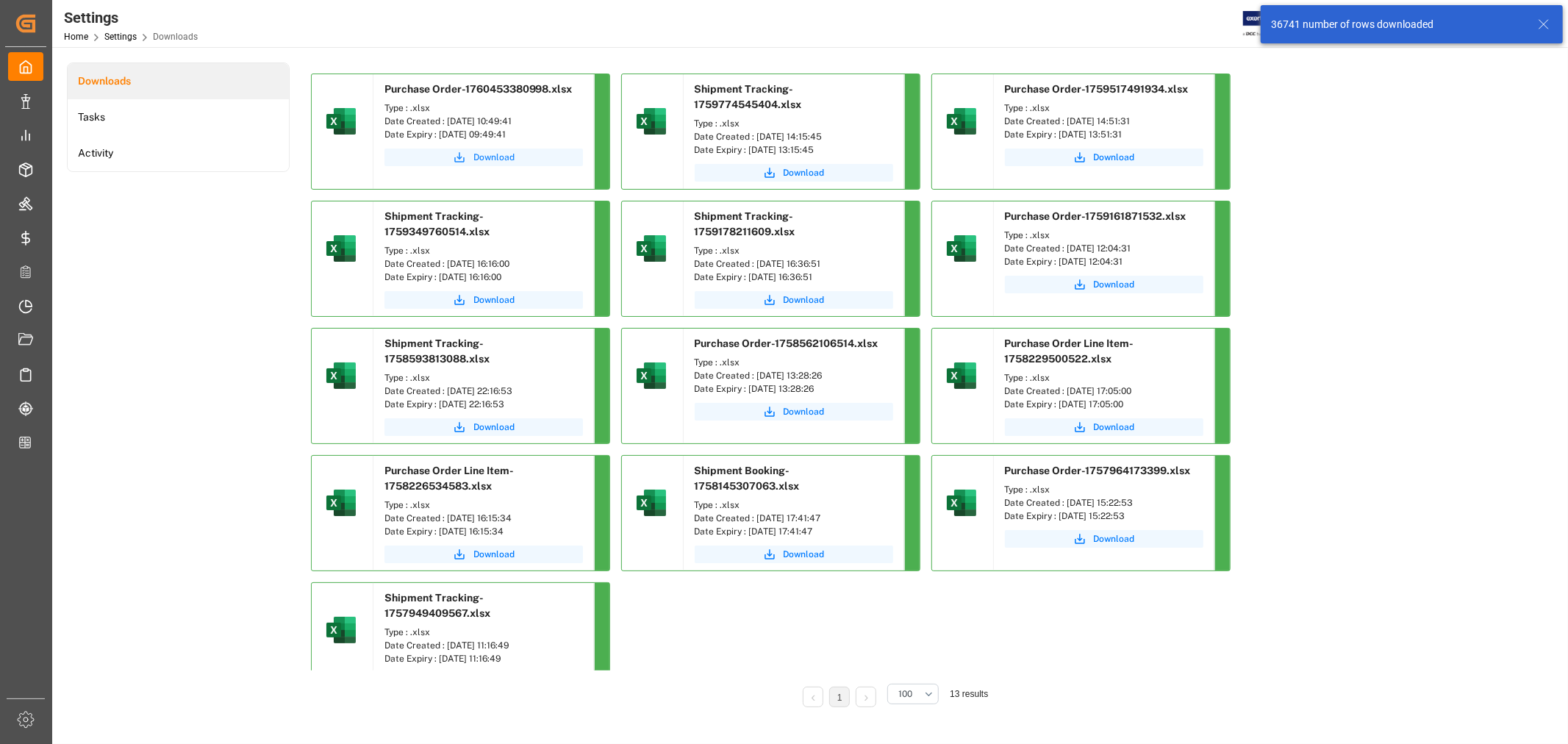
click at [482, 159] on span "Download" at bounding box center [495, 157] width 41 height 13
